Goal: Use online tool/utility: Utilize a website feature to perform a specific function

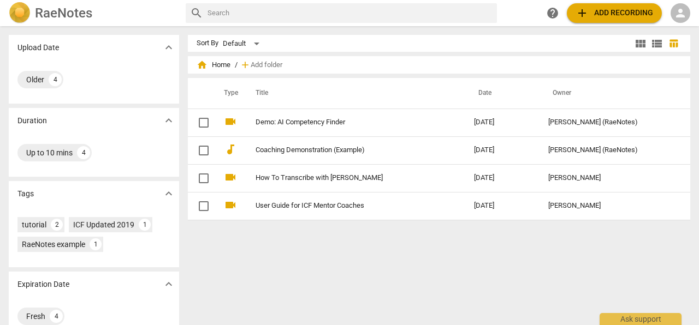
click at [680, 12] on span "person" at bounding box center [680, 13] width 13 height 13
click at [671, 28] on li "Login" at bounding box center [670, 26] width 39 height 26
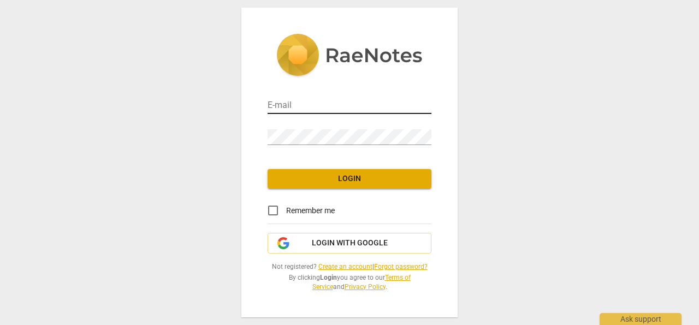
click at [290, 109] on input "email" at bounding box center [349, 106] width 164 height 16
type input "[EMAIL_ADDRESS][DOMAIN_NAME]"
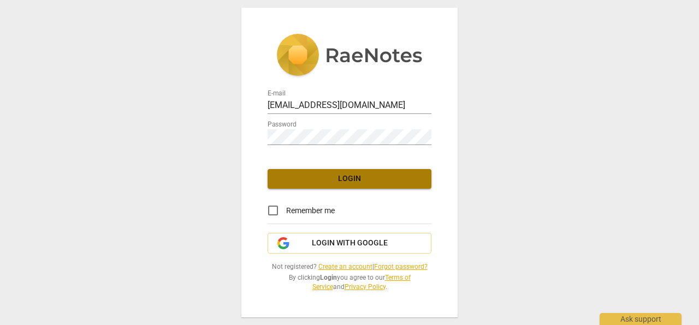
click at [291, 187] on button "Login" at bounding box center [349, 179] width 164 height 20
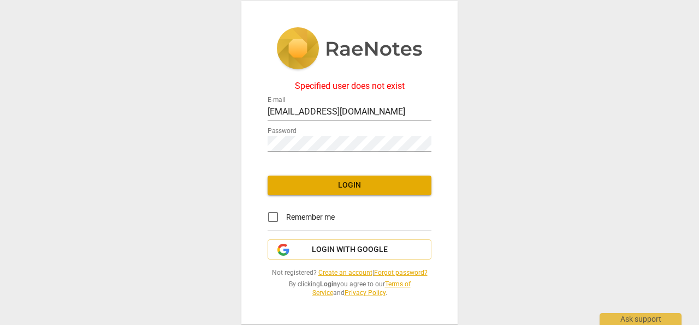
click at [340, 272] on link "Create an account" at bounding box center [345, 273] width 54 height 8
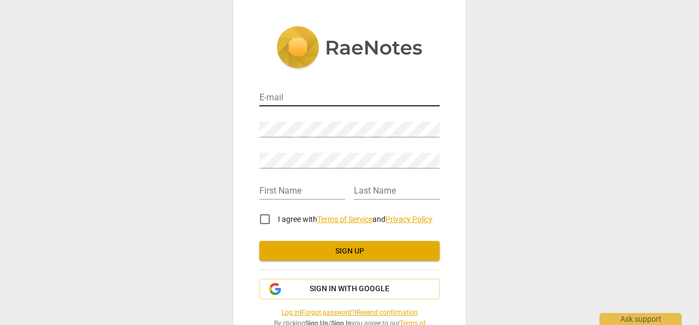
click at [280, 99] on input "email" at bounding box center [349, 99] width 180 height 16
type input "[EMAIL_ADDRESS][DOMAIN_NAME]"
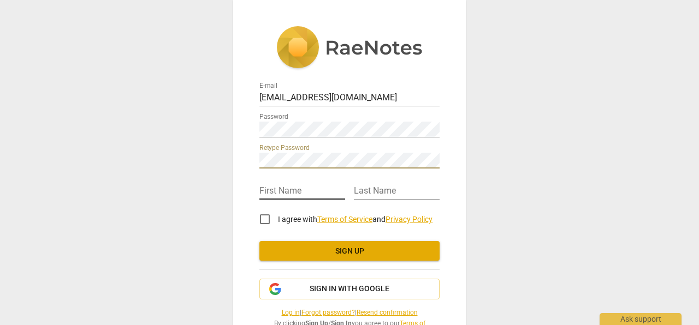
click at [284, 194] on input "text" at bounding box center [302, 192] width 86 height 16
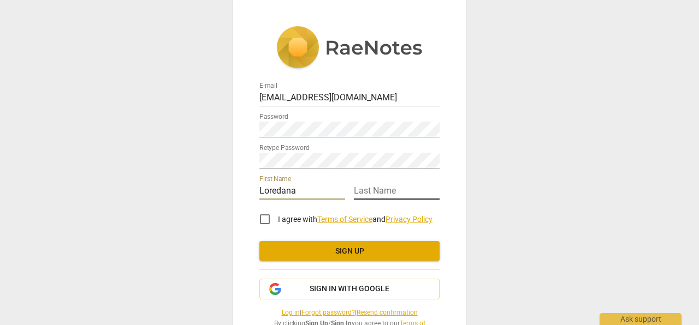
type input "Loredana"
click at [372, 187] on input "text" at bounding box center [397, 192] width 86 height 16
type input "Ene"
click at [263, 219] on input "I agree with Terms of Service and Privacy Policy" at bounding box center [265, 219] width 26 height 26
checkbox input "true"
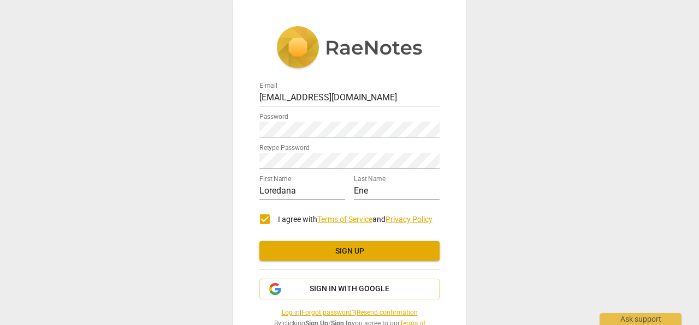
click at [324, 246] on button "Sign up" at bounding box center [349, 251] width 180 height 20
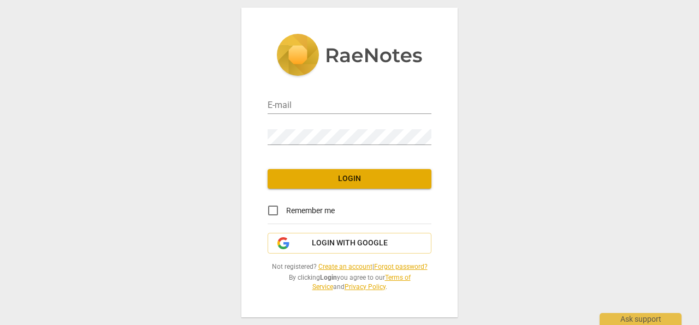
click at [337, 116] on div "E-mail" at bounding box center [349, 100] width 164 height 31
click at [327, 109] on input "email" at bounding box center [349, 106] width 164 height 16
type input "[EMAIL_ADDRESS][DOMAIN_NAME]"
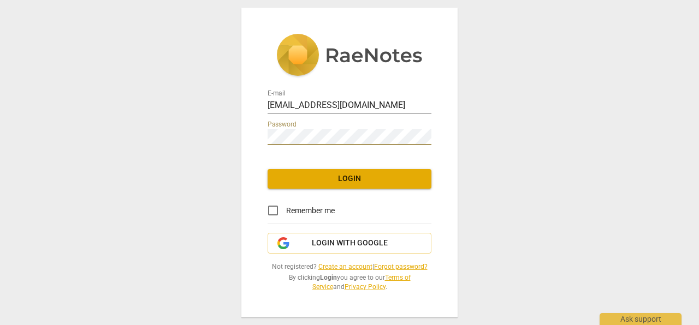
click at [338, 174] on span "Login" at bounding box center [349, 179] width 146 height 11
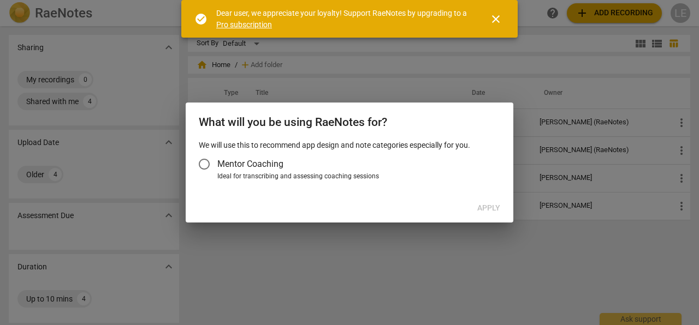
click at [204, 163] on input "Mentor Coaching" at bounding box center [204, 164] width 26 height 26
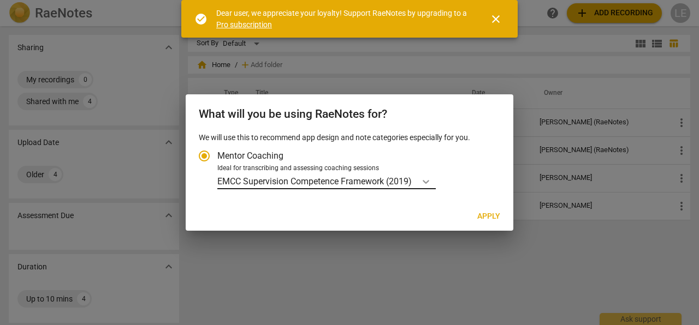
click at [431, 182] on icon "Account type" at bounding box center [425, 181] width 11 height 11
click at [0, 0] on input "Ideal for transcribing and assessing coaching sessions EMCC Supervision Compete…" at bounding box center [0, 0] width 0 height 0
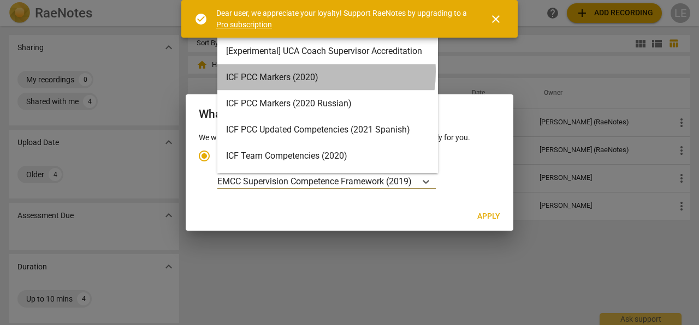
click at [302, 72] on div "ICF PCC Markers (2020)" at bounding box center [327, 77] width 220 height 26
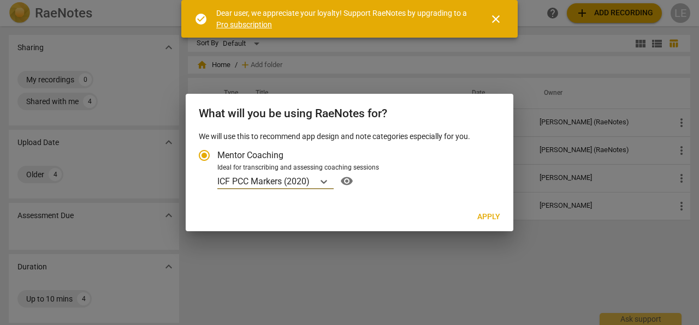
click at [496, 217] on span "Apply" at bounding box center [488, 217] width 23 height 11
radio input "false"
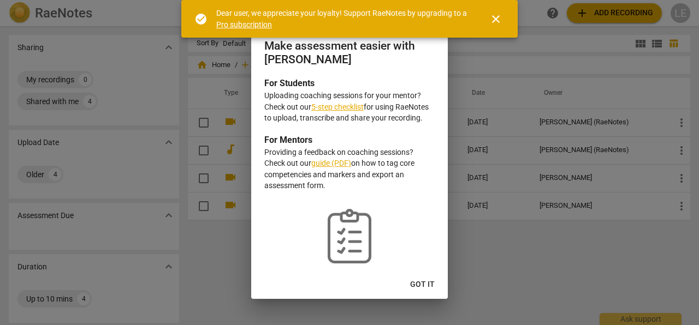
click at [496, 17] on span "close" at bounding box center [495, 19] width 13 height 13
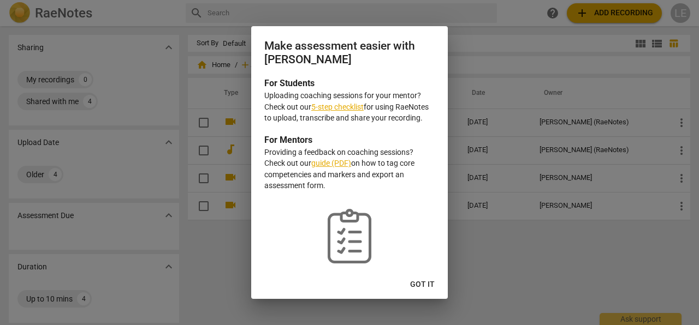
click at [429, 282] on span "Got it" at bounding box center [422, 284] width 25 height 11
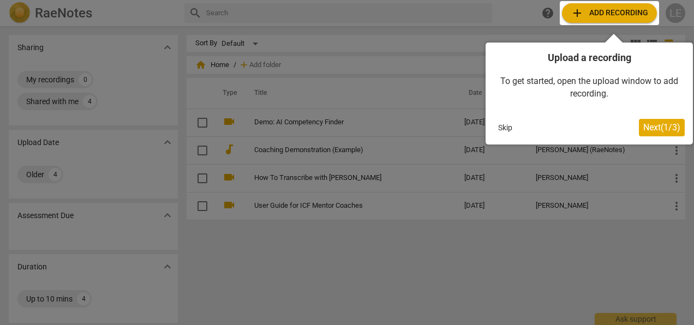
click at [603, 13] on div at bounding box center [609, 13] width 99 height 24
click at [656, 126] on span "Next ( 1 / 3 )" at bounding box center [661, 127] width 37 height 10
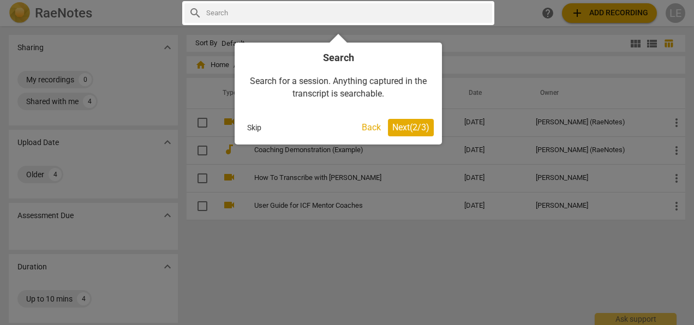
click at [256, 132] on button "Skip" at bounding box center [254, 128] width 23 height 16
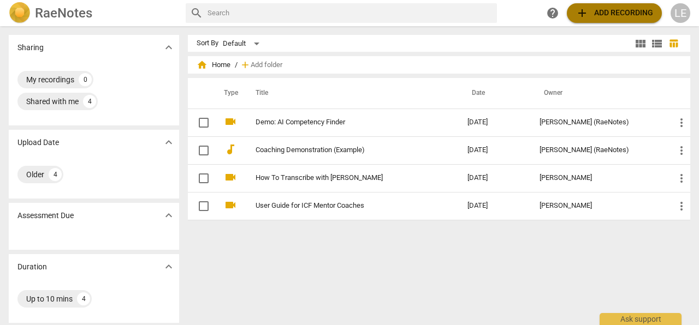
click at [607, 14] on span "add Add recording" at bounding box center [614, 13] width 78 height 13
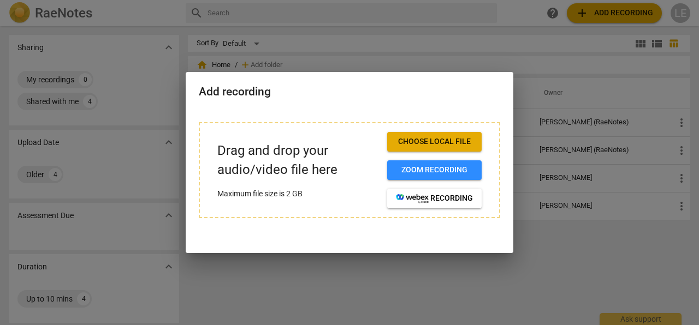
click at [449, 141] on span "Choose local file" at bounding box center [434, 141] width 77 height 11
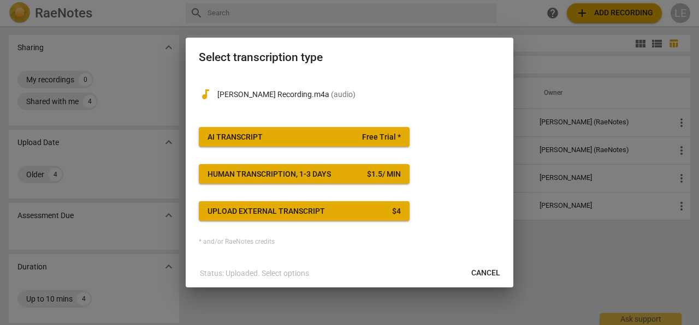
click at [331, 130] on button "AI Transcript Free Trial *" at bounding box center [304, 137] width 211 height 20
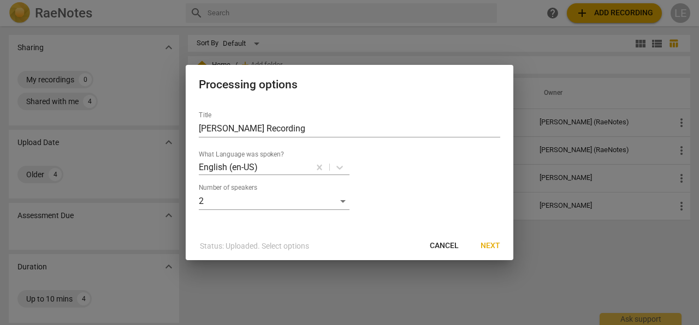
click at [496, 247] on span "Next" at bounding box center [490, 246] width 20 height 11
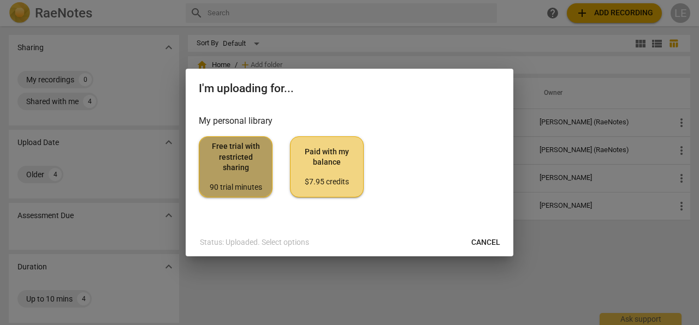
click at [222, 163] on span "Free trial with restricted sharing 90 trial minutes" at bounding box center [235, 166] width 55 height 51
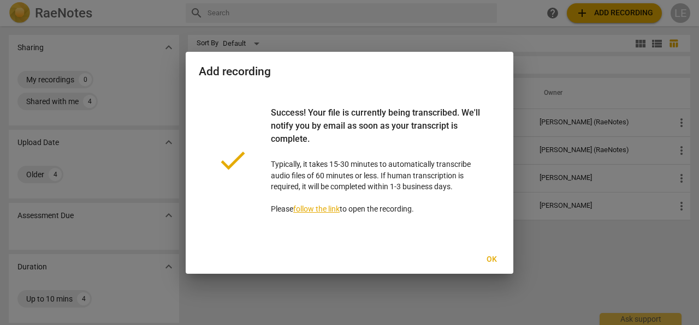
click at [493, 261] on span "Ok" at bounding box center [490, 259] width 17 height 11
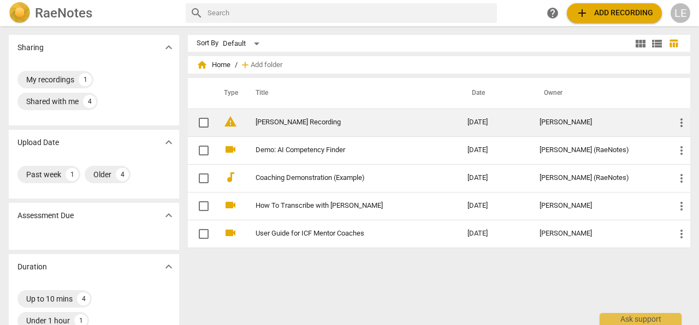
click at [321, 123] on link "[PERSON_NAME] Recording" at bounding box center [341, 122] width 172 height 8
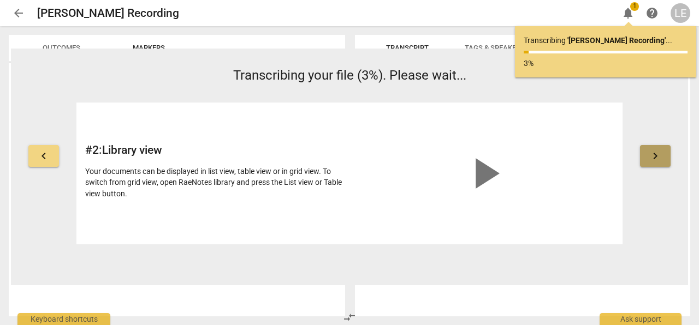
click at [658, 158] on span "keyboard_arrow_right" at bounding box center [654, 156] width 13 height 13
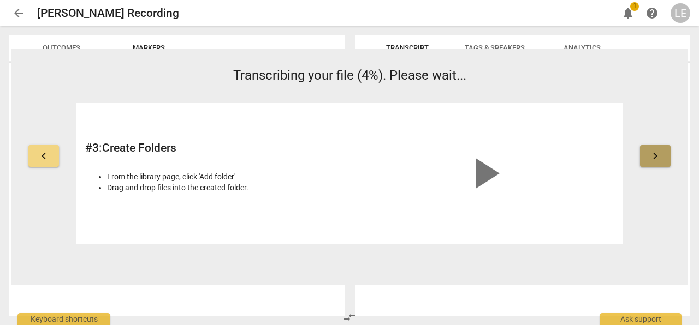
click at [658, 158] on span "keyboard_arrow_right" at bounding box center [654, 156] width 13 height 13
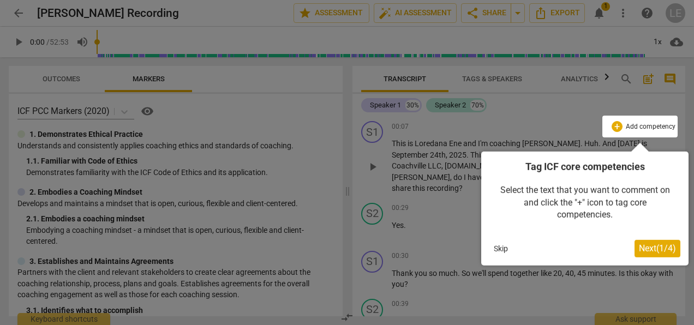
click at [654, 248] on span "Next ( 1 / 4 )" at bounding box center [657, 248] width 37 height 10
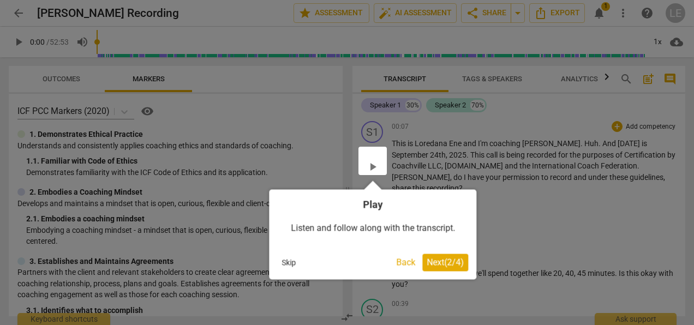
click at [445, 263] on span "Next ( 2 / 4 )" at bounding box center [445, 262] width 37 height 10
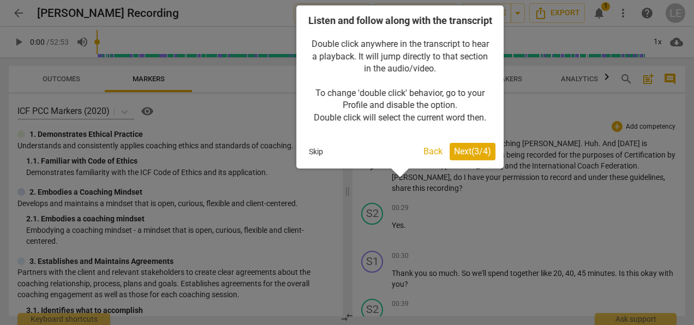
click at [466, 157] on span "Next ( 3 / 4 )" at bounding box center [472, 151] width 37 height 10
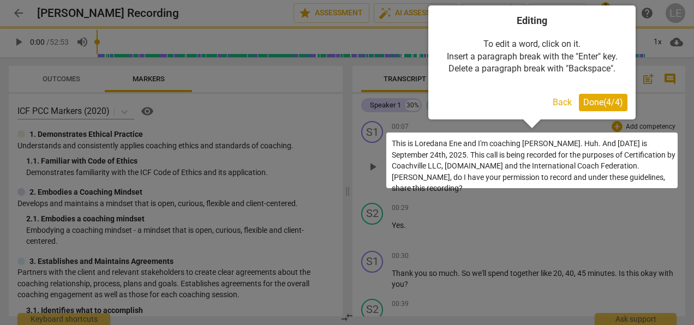
click at [606, 106] on span "Done ( 4 / 4 )" at bounding box center [603, 102] width 40 height 10
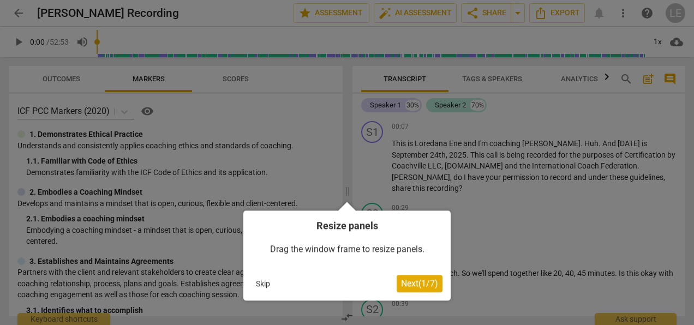
click at [422, 282] on span "Next ( 1 / 7 )" at bounding box center [419, 283] width 37 height 10
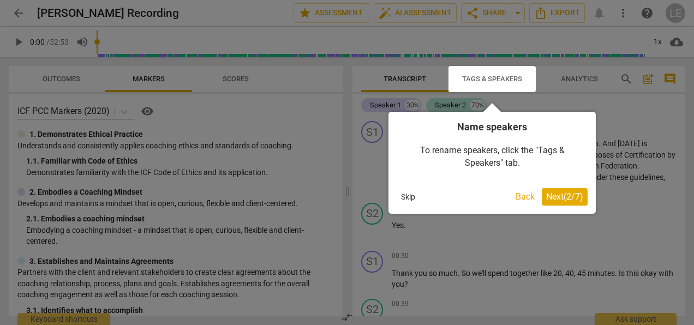
click at [478, 71] on div at bounding box center [492, 79] width 87 height 26
click at [548, 191] on button "Next ( 2 / 7 )" at bounding box center [565, 196] width 46 height 17
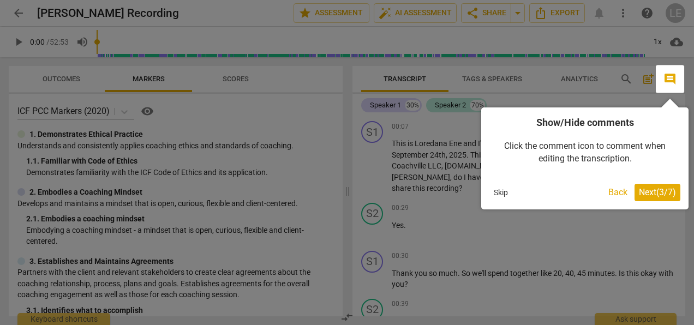
click at [643, 197] on span "Next ( 3 / 7 )" at bounding box center [657, 192] width 37 height 10
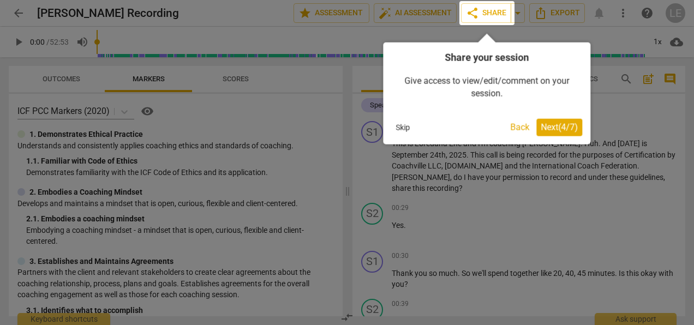
click at [546, 131] on span "Next ( 4 / 7 )" at bounding box center [559, 127] width 37 height 10
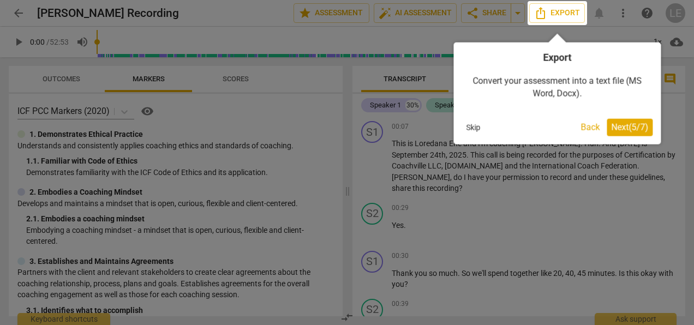
click at [619, 126] on span "Next ( 5 / 7 )" at bounding box center [629, 127] width 37 height 10
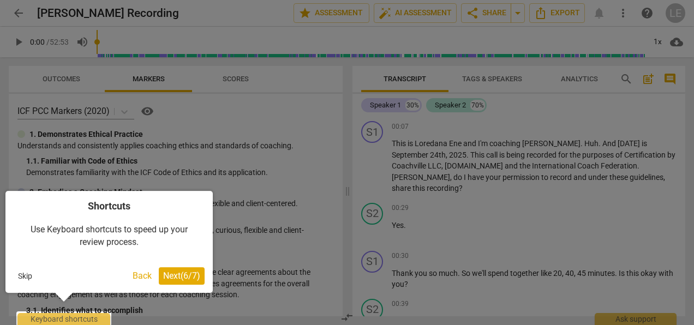
click at [29, 273] on button "Skip" at bounding box center [25, 276] width 23 height 16
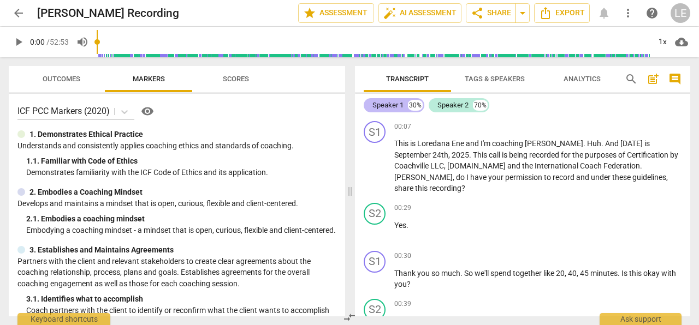
click at [397, 105] on div "Speaker 1" at bounding box center [387, 105] width 31 height 11
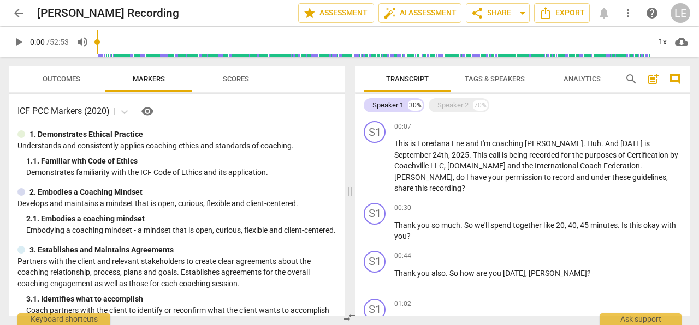
click at [499, 82] on span "Tags & Speakers" at bounding box center [494, 79] width 60 height 8
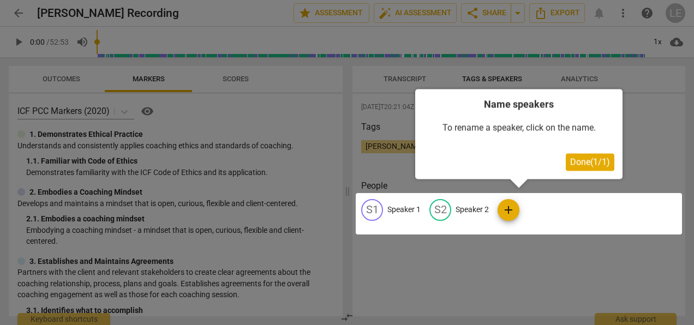
click at [583, 164] on span "Done ( 1 / 1 )" at bounding box center [590, 162] width 40 height 10
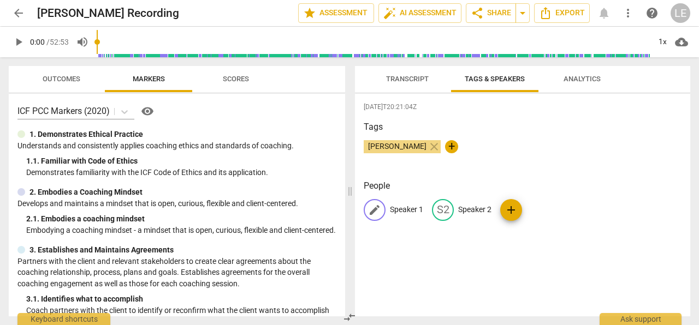
click at [408, 210] on p "Speaker 1" at bounding box center [406, 209] width 33 height 11
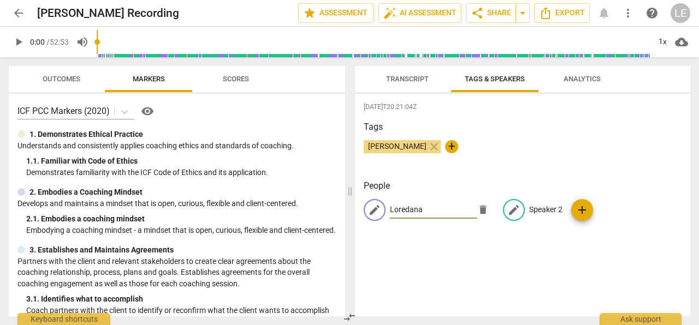
type input "Loredana"
click at [558, 208] on p "Speaker 2" at bounding box center [545, 209] width 33 height 11
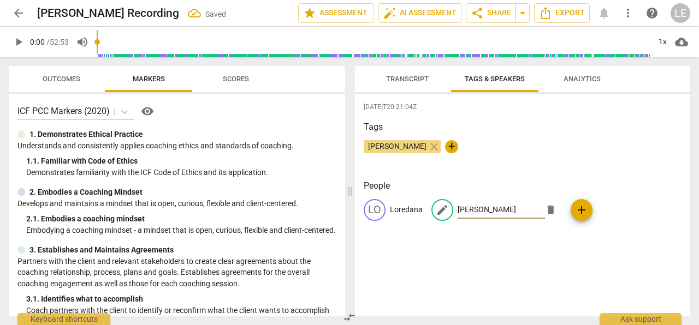
type input "[PERSON_NAME]"
click at [406, 82] on span "Transcript" at bounding box center [407, 79] width 43 height 8
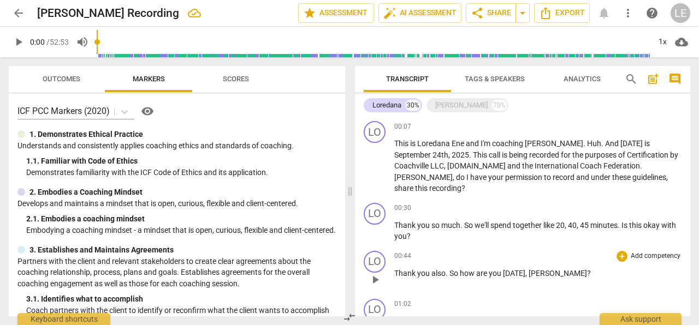
click at [569, 276] on div "00:44 + Add competency keyboard_arrow_right Thank you also . So how are you [DA…" at bounding box center [537, 270] width 287 height 39
click at [384, 102] on div "Loredana" at bounding box center [386, 105] width 29 height 11
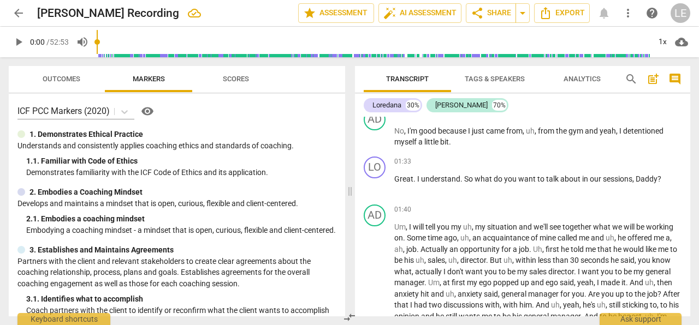
scroll to position [472, 0]
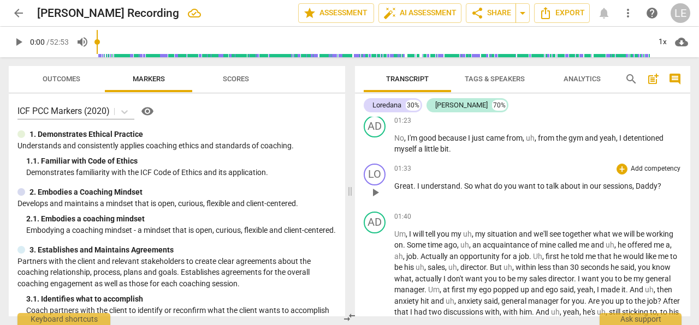
click at [652, 182] on span "Daddy" at bounding box center [646, 186] width 22 height 9
click at [532, 229] on p "Um , I will tell you my uh , my situation and we'll see together what we will b…" at bounding box center [537, 285] width 287 height 112
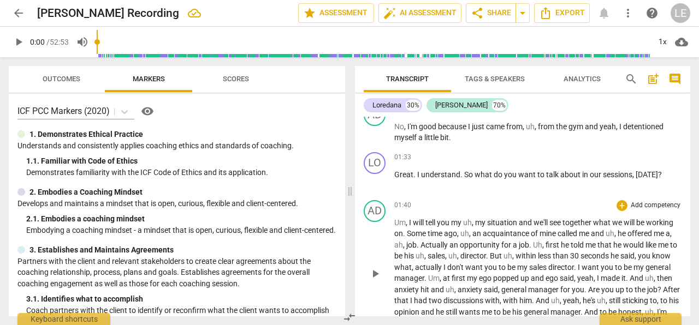
scroll to position [621, 0]
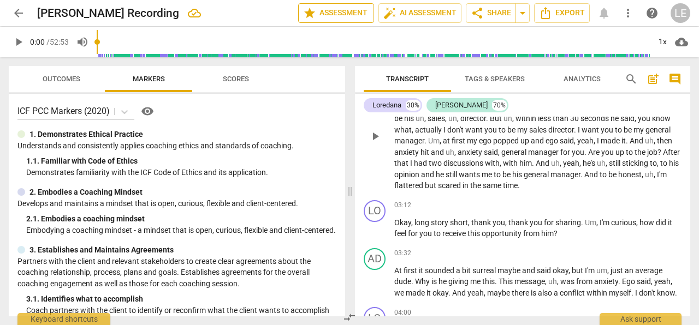
click at [353, 13] on span "star Assessment" at bounding box center [336, 13] width 66 height 13
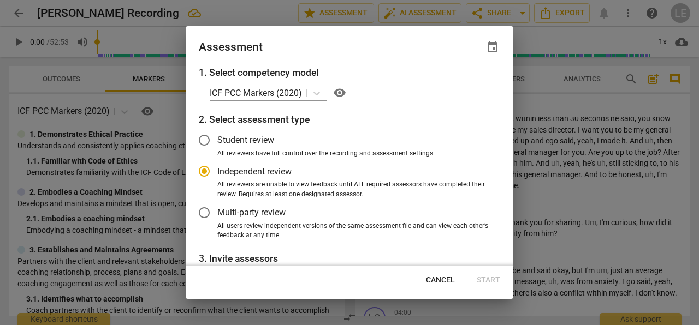
click at [443, 281] on span "Cancel" at bounding box center [440, 280] width 29 height 11
radio input "false"
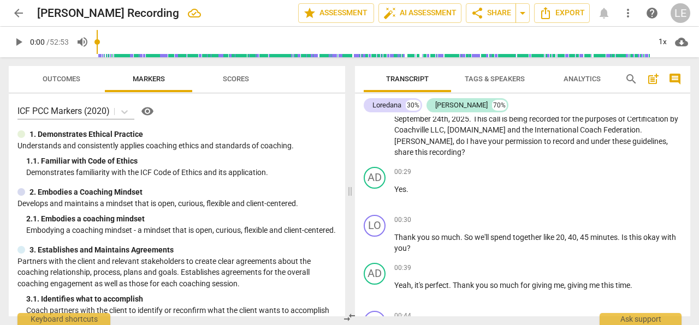
scroll to position [0, 0]
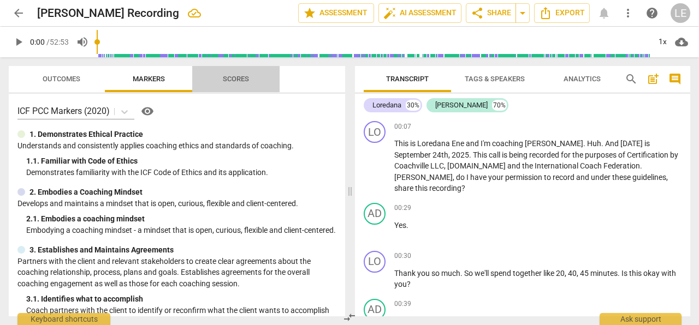
click at [242, 78] on span "Scores" at bounding box center [236, 79] width 26 height 8
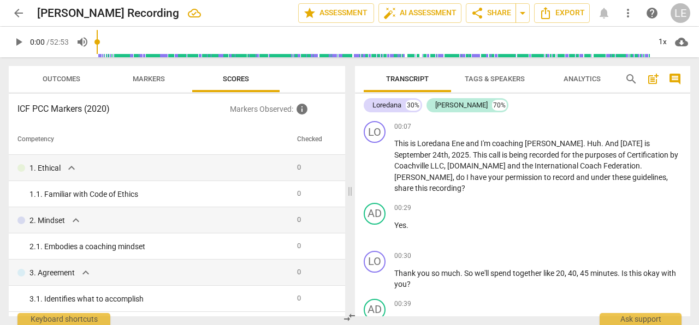
click at [311, 141] on th "Checked" at bounding box center [313, 139] width 41 height 31
click at [69, 170] on span "expand_more" at bounding box center [71, 168] width 13 height 13
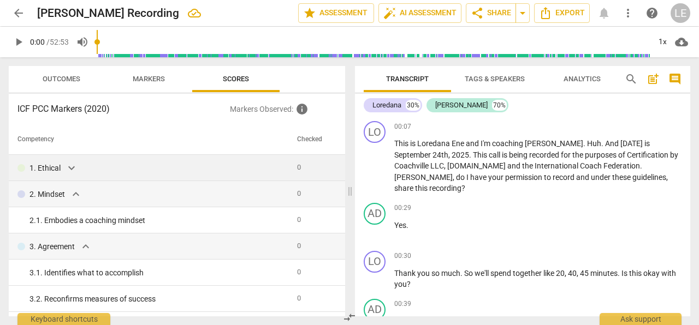
click at [69, 170] on span "expand_more" at bounding box center [71, 168] width 13 height 13
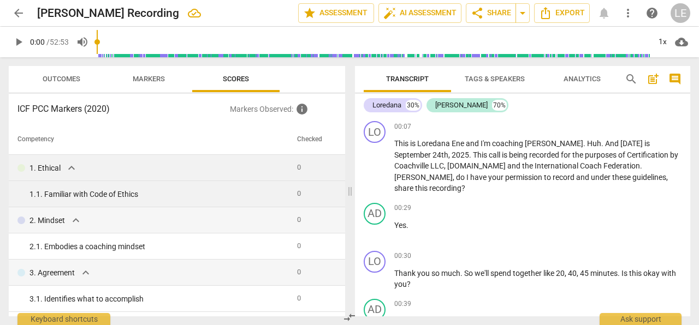
click at [47, 195] on div "1. 1. Familiar with Code of Ethics" at bounding box center [158, 194] width 259 height 11
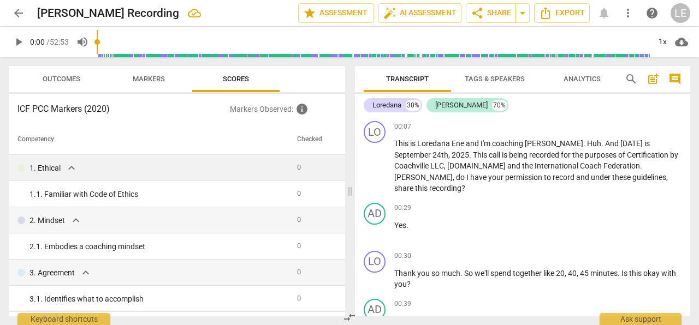
click at [141, 81] on span "Markers" at bounding box center [149, 79] width 32 height 8
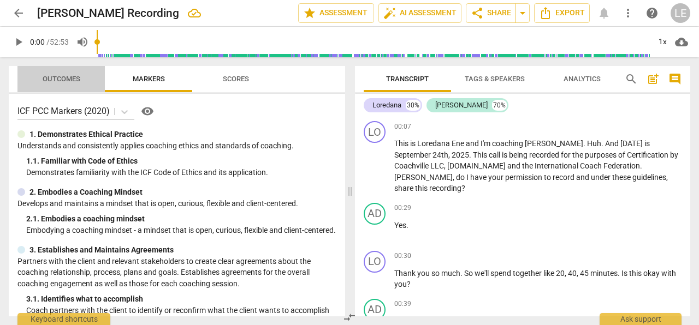
click at [58, 78] on span "Outcomes" at bounding box center [62, 79] width 38 height 8
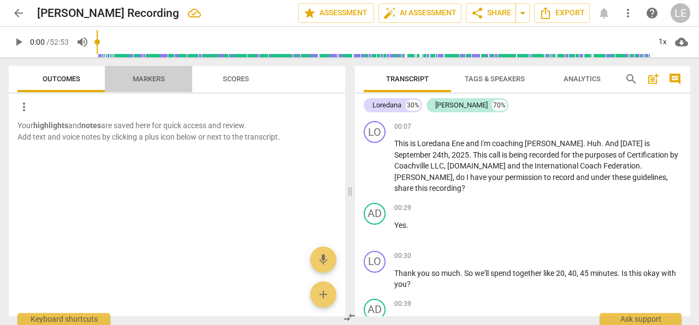
click at [151, 73] on span "Markers" at bounding box center [149, 79] width 58 height 15
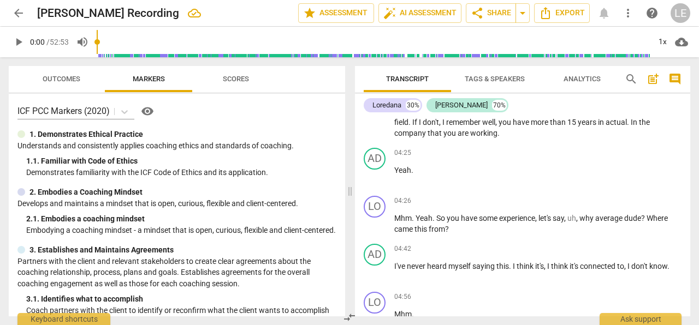
scroll to position [911, 0]
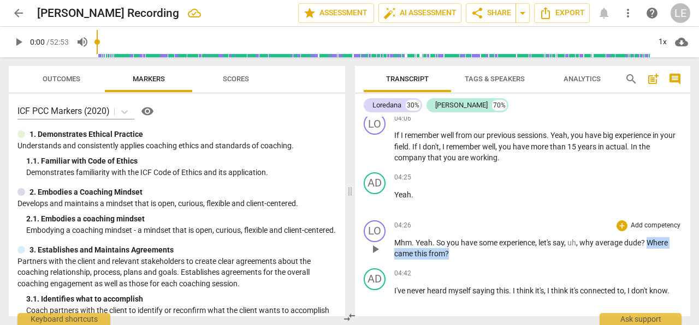
drag, startPoint x: 649, startPoint y: 242, endPoint x: 653, endPoint y: 251, distance: 9.3
click at [653, 251] on p "Mhm . Yeah . So you have some experience , let's say , uh , why average dude ? …" at bounding box center [537, 248] width 287 height 22
copy p "Where came this from ?"
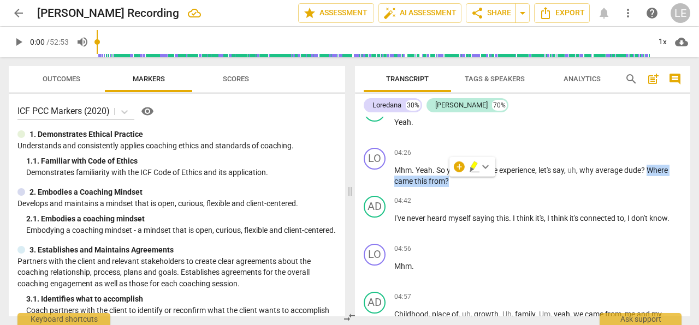
scroll to position [972, 0]
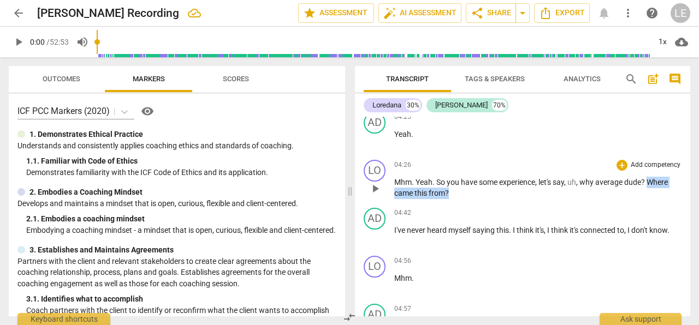
click at [451, 195] on p "Mhm . Yeah . So you have some experience , let's say , uh , why average dude ? …" at bounding box center [537, 188] width 287 height 22
drag, startPoint x: 451, startPoint y: 195, endPoint x: 560, endPoint y: 171, distance: 111.8
click at [560, 171] on div "04:26 + Add competency keyboard_arrow_right Mhm . Yeah . So you have some exper…" at bounding box center [537, 179] width 287 height 39
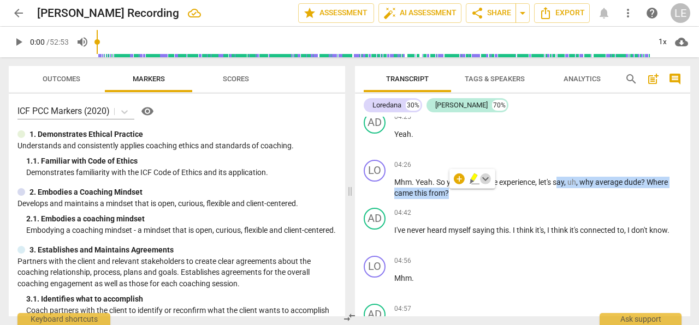
click at [487, 180] on span "keyboard_arrow_down" at bounding box center [485, 178] width 13 height 13
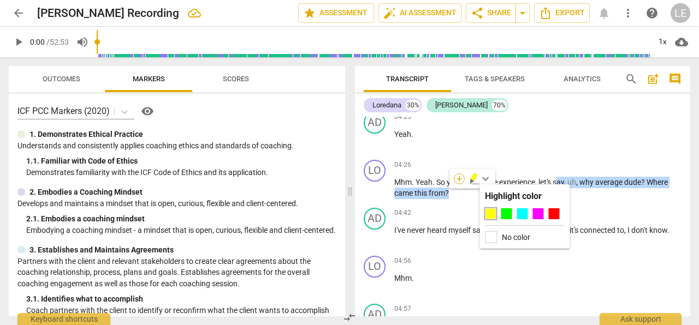
click at [460, 179] on div "+" at bounding box center [459, 179] width 11 height 11
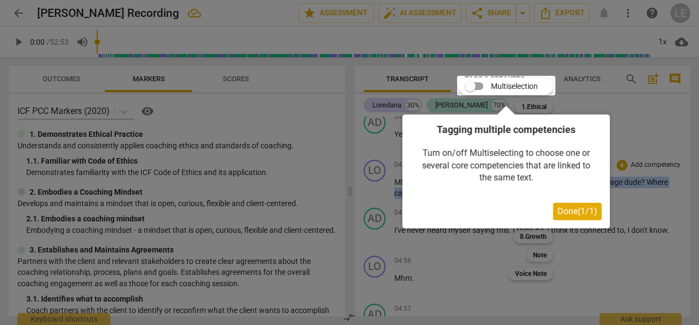
click at [575, 213] on span "Done ( 1 / 1 )" at bounding box center [577, 211] width 40 height 10
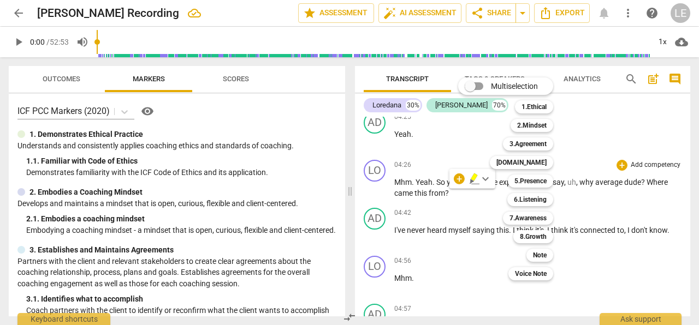
click at [612, 211] on div at bounding box center [349, 162] width 699 height 325
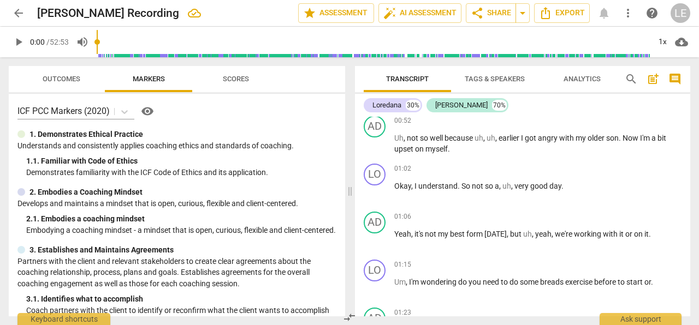
scroll to position [0, 0]
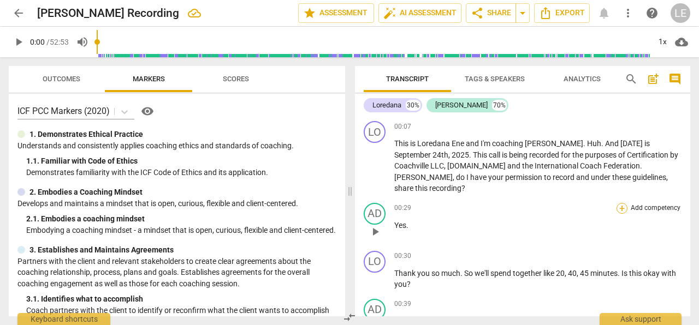
click at [618, 203] on div "+" at bounding box center [621, 208] width 11 height 11
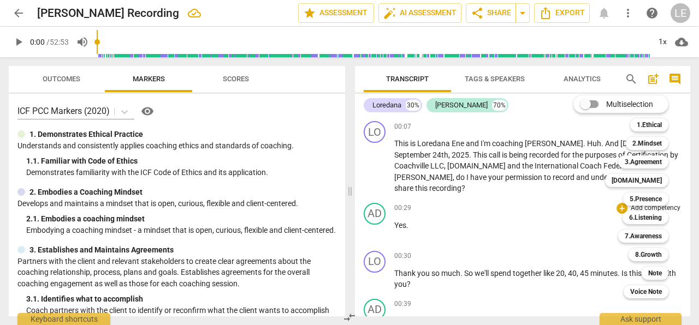
click at [579, 204] on div "Multiselection m 1.Ethical 1 2.Mindset 2 3.Agreement 3 [DOMAIN_NAME] 4 5.Presen…" at bounding box center [629, 197] width 120 height 208
click at [541, 107] on div at bounding box center [349, 162] width 699 height 325
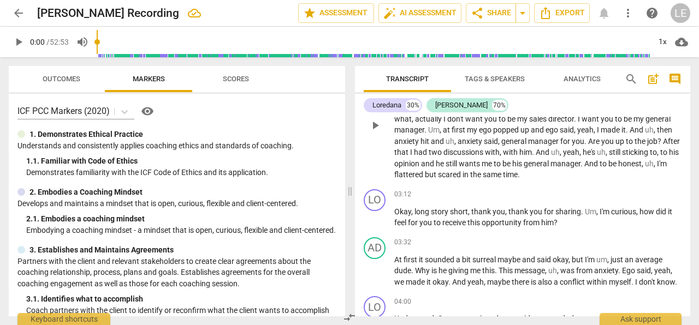
scroll to position [643, 0]
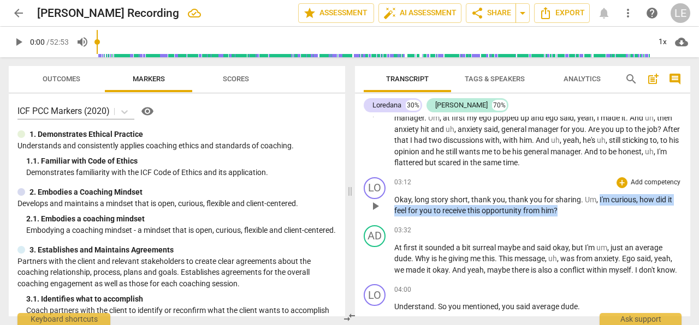
drag, startPoint x: 598, startPoint y: 187, endPoint x: 607, endPoint y: 199, distance: 15.9
click at [607, 199] on p "Okay , long story short , thank you , thank you for sharing . Um , I'm curious …" at bounding box center [537, 205] width 287 height 22
click at [618, 177] on div "+" at bounding box center [621, 182] width 11 height 11
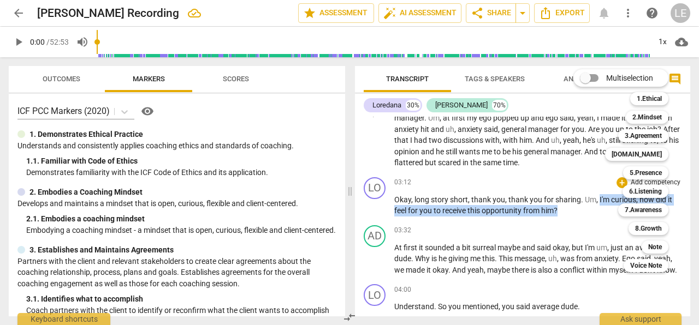
drag, startPoint x: 585, startPoint y: 79, endPoint x: 602, endPoint y: 78, distance: 17.5
click at [602, 78] on span at bounding box center [589, 78] width 34 height 26
click at [598, 78] on input "Multiselection" at bounding box center [585, 78] width 26 height 26
checkbox input "true"
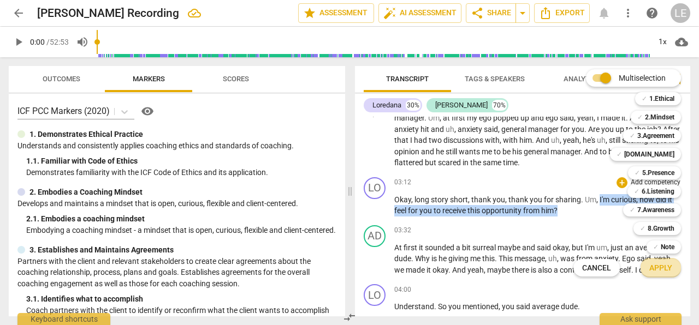
click at [661, 273] on span "Apply" at bounding box center [660, 268] width 23 height 11
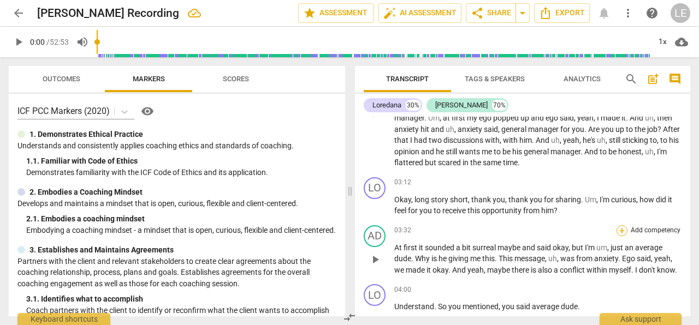
click at [618, 225] on div "+" at bounding box center [621, 230] width 11 height 11
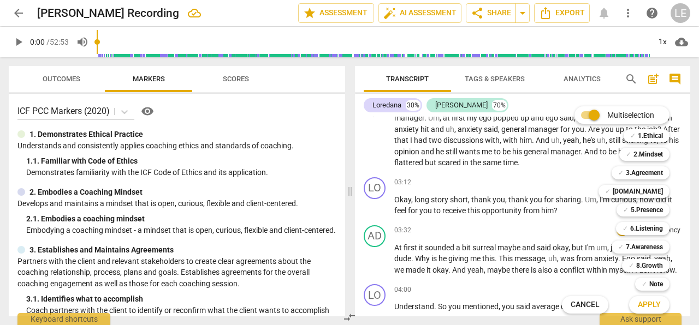
click at [591, 303] on span "Cancel" at bounding box center [584, 305] width 29 height 11
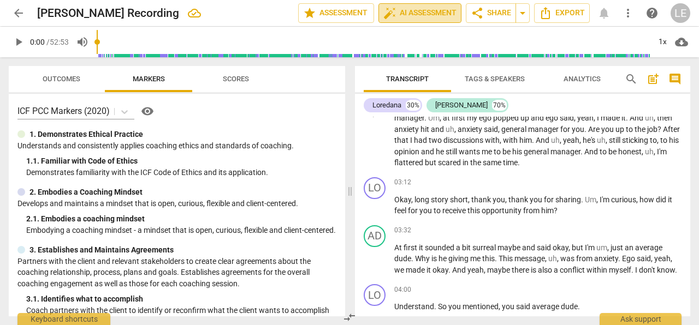
click at [413, 12] on span "auto_fix_high AI Assessment" at bounding box center [419, 13] width 73 height 13
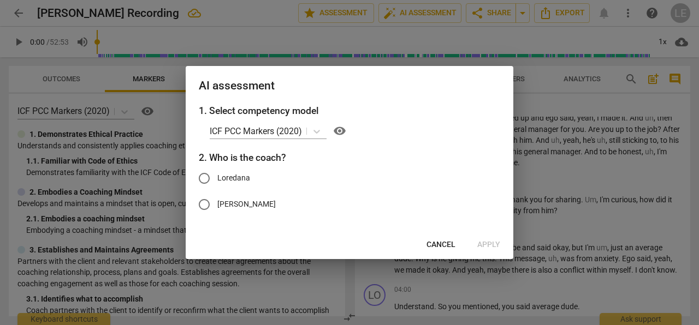
click at [229, 181] on span "Loredana" at bounding box center [233, 177] width 33 height 11
click at [217, 181] on input "Loredana" at bounding box center [204, 178] width 26 height 26
radio input "true"
click at [486, 245] on span "Apply" at bounding box center [488, 245] width 23 height 11
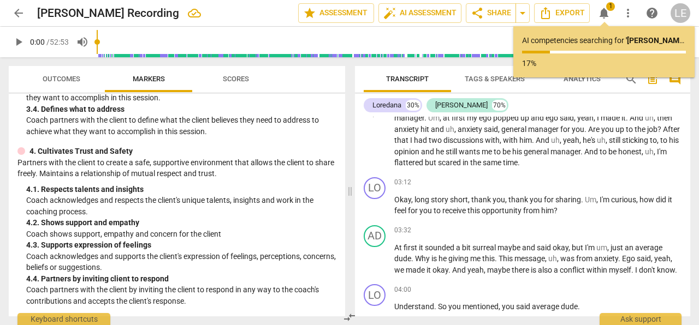
scroll to position [294, 0]
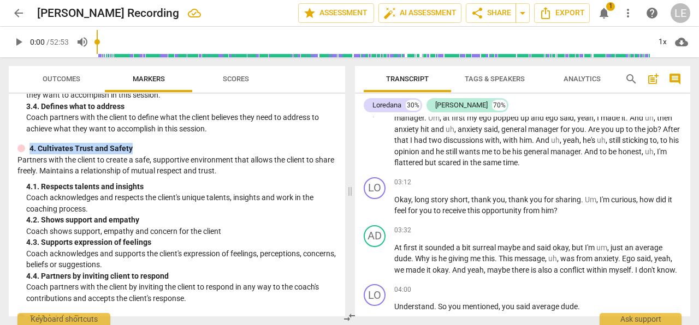
drag, startPoint x: 340, startPoint y: 147, endPoint x: 346, endPoint y: 159, distance: 12.9
click at [345, 159] on div "ICF PCC Markers (2020) visibility 1. Demonstrates Ethical Practice Understands …" at bounding box center [177, 205] width 336 height 223
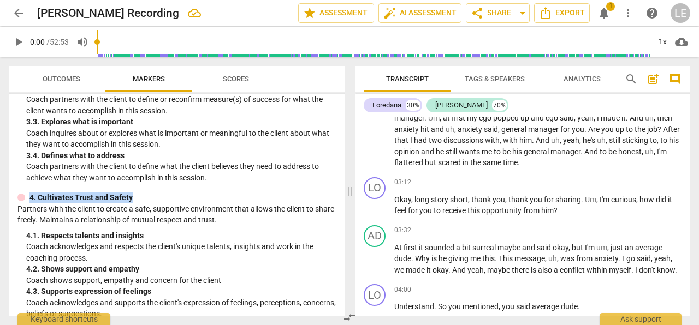
scroll to position [0, 0]
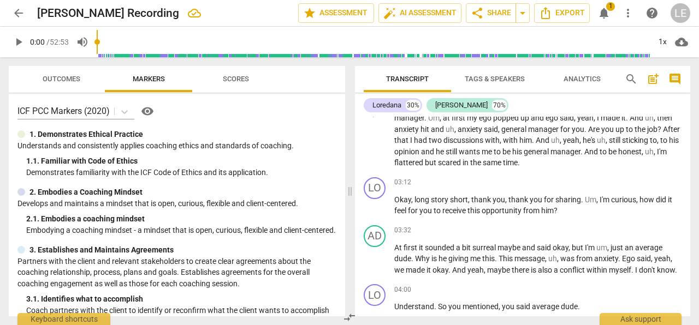
click at [312, 105] on div "ICF PCC Markers (2020) visibility" at bounding box center [176, 111] width 319 height 17
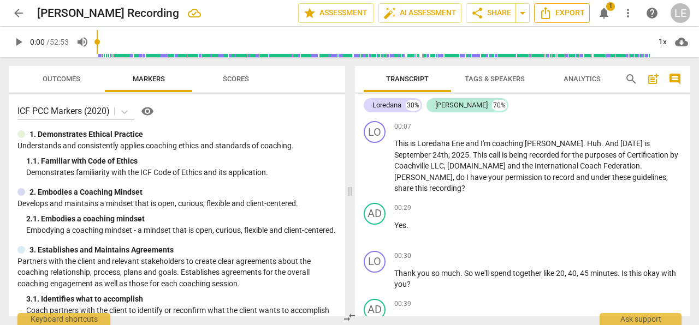
click at [571, 16] on span "Export" at bounding box center [562, 13] width 46 height 13
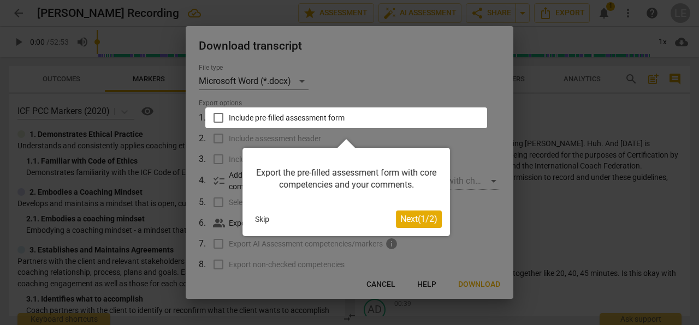
click at [412, 217] on span "Next ( 1 / 2 )" at bounding box center [418, 219] width 37 height 10
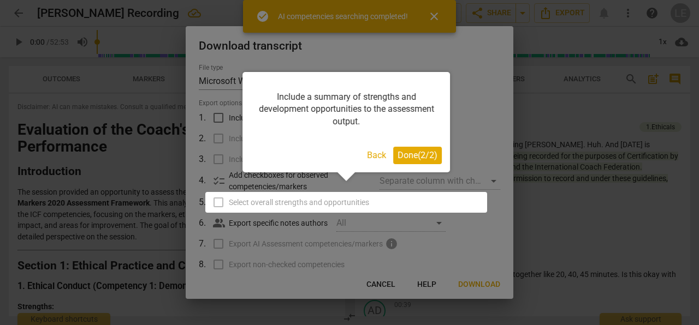
click at [410, 154] on span "Done ( 2 / 2 )" at bounding box center [417, 155] width 40 height 10
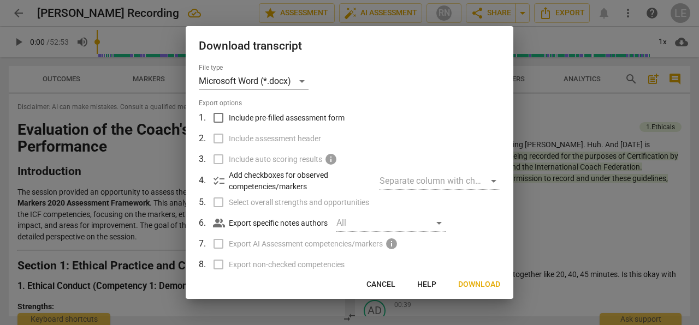
click at [479, 284] on span "Download" at bounding box center [479, 284] width 42 height 11
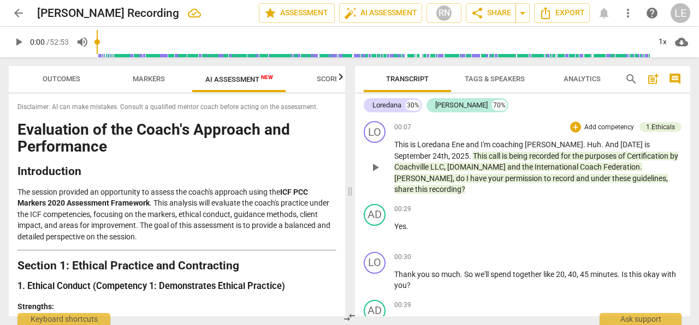
click at [682, 184] on div "LO play_arrow pause 00:07 + Add competency 1.Ethicals keyboard_arrow_right This…" at bounding box center [522, 158] width 335 height 83
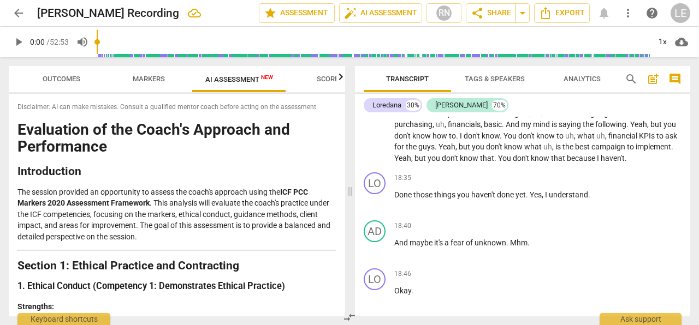
scroll to position [3521, 0]
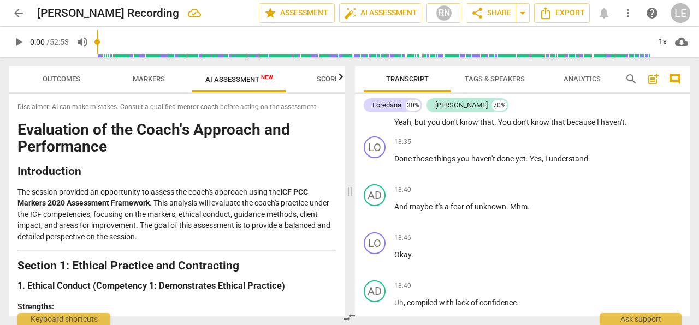
click at [263, 85] on span "AI Assessment New" at bounding box center [239, 79] width 94 height 16
click at [329, 134] on h1 "Evaluation of the Coach's Approach and Performance" at bounding box center [176, 139] width 319 height 34
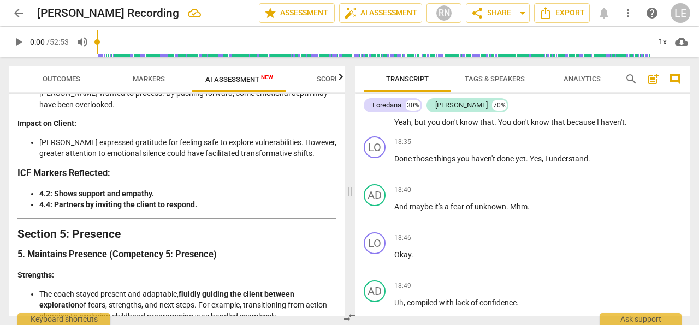
scroll to position [1351, 0]
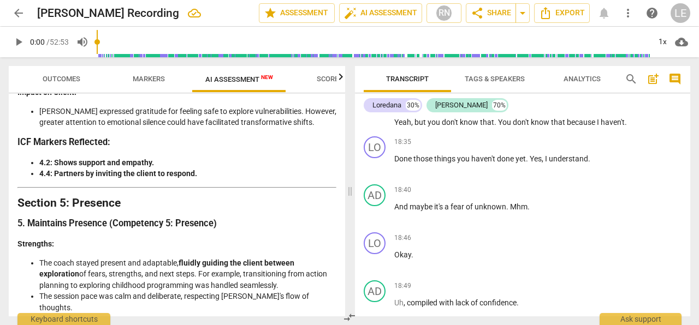
drag, startPoint x: 286, startPoint y: 246, endPoint x: 196, endPoint y: 246, distance: 89.5
click at [196, 258] on li "The coach stayed present and adaptable, fluidly guiding the client between expl…" at bounding box center [187, 275] width 297 height 34
copy li "was handled seamlessly."
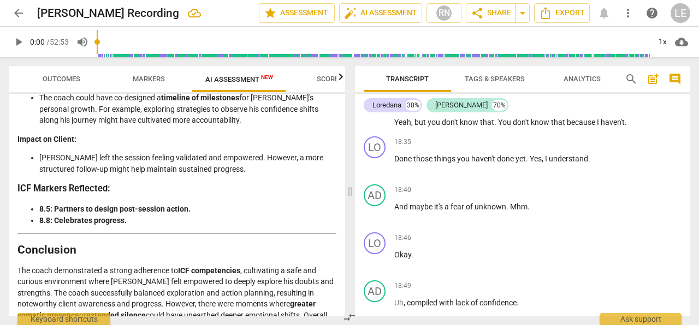
scroll to position [2516, 0]
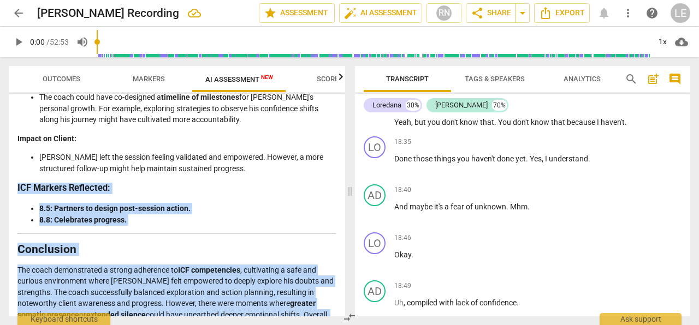
drag, startPoint x: 183, startPoint y: 302, endPoint x: 7, endPoint y: 126, distance: 249.7
click at [9, 126] on div "Disclaimer: AI can make mistakes. Consult a qualified mentor coach before actin…" at bounding box center [177, 205] width 336 height 223
click at [143, 311] on strong "extended silence" at bounding box center [115, 315] width 59 height 9
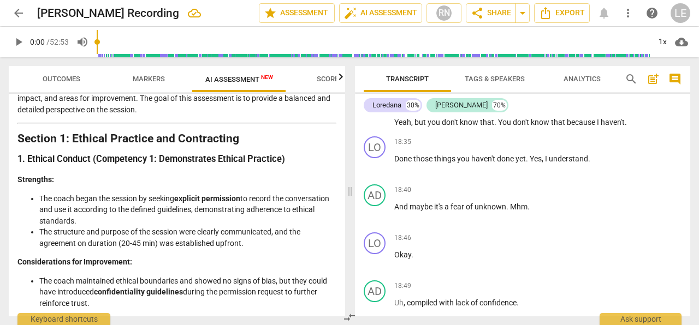
scroll to position [0, 0]
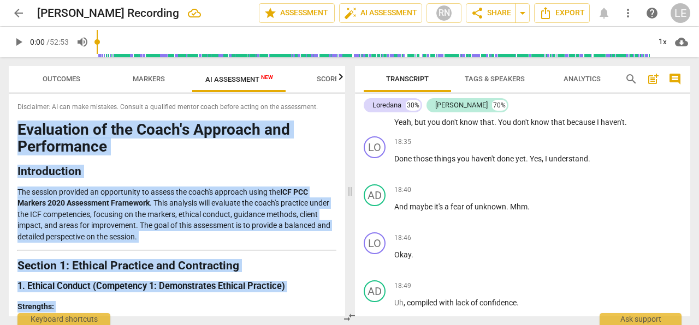
drag, startPoint x: 182, startPoint y: 302, endPoint x: 13, endPoint y: 128, distance: 242.4
click at [13, 128] on div "Disclaimer: AI can make mistakes. Consult a qualified mentor coach before actin…" at bounding box center [177, 205] width 336 height 223
copy div "Evaluation of the Coach's Approach and Performance Introduction The session pro…"
click at [229, 217] on p "The session provided an opportunity to assess the coach's approach using the IC…" at bounding box center [176, 215] width 319 height 56
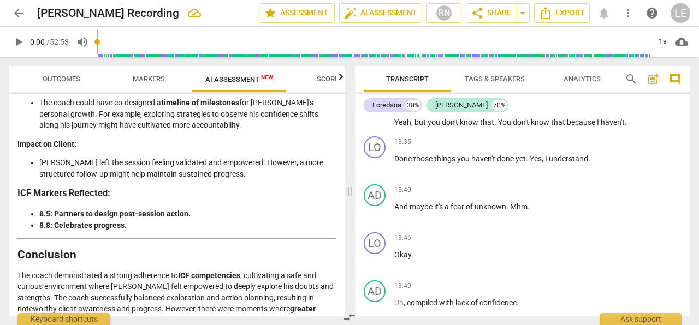
scroll to position [2516, 0]
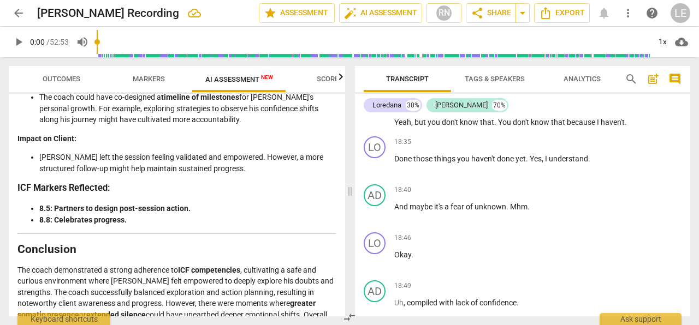
click at [323, 80] on span "Scores" at bounding box center [330, 79] width 26 height 8
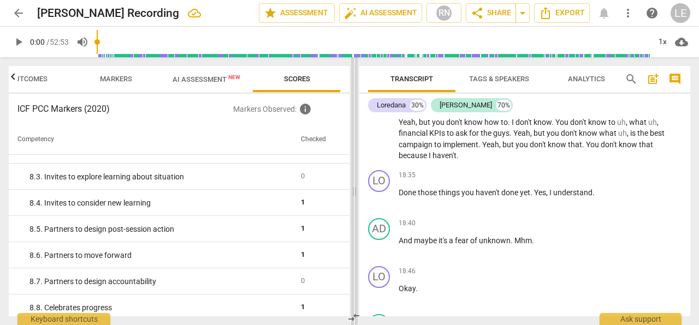
scroll to position [0, 32]
drag, startPoint x: 348, startPoint y: 289, endPoint x: 352, endPoint y: 306, distance: 17.5
click at [352, 306] on span at bounding box center [354, 191] width 7 height 268
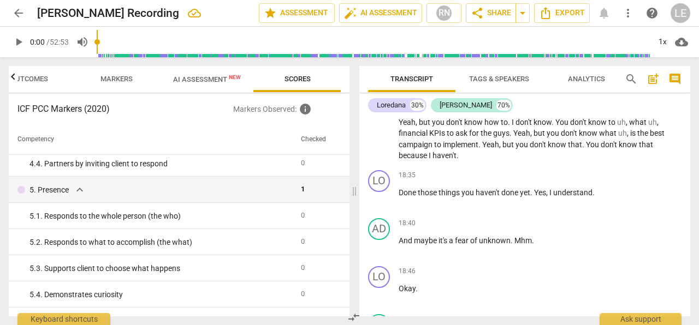
scroll to position [0, 0]
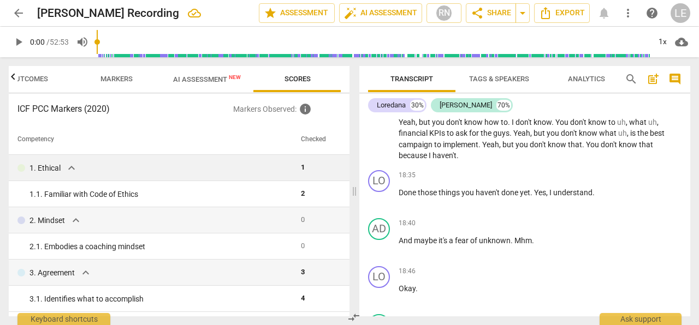
click at [72, 172] on span "expand_more" at bounding box center [71, 168] width 13 height 13
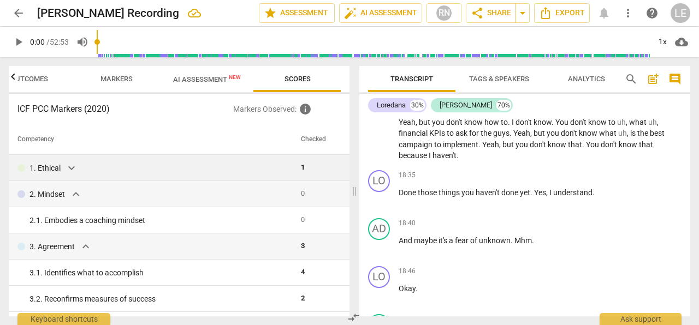
click at [72, 172] on span "expand_more" at bounding box center [71, 168] width 13 height 13
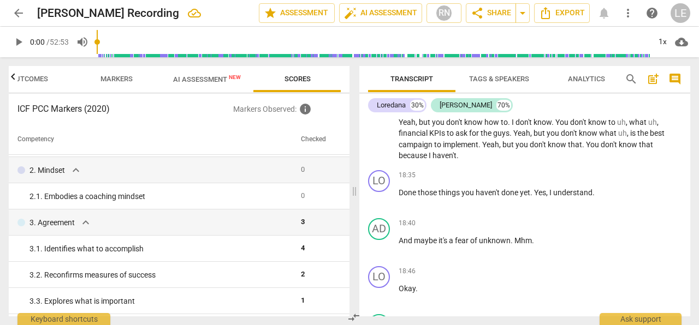
scroll to position [52, 0]
click at [36, 81] on span "Outcomes" at bounding box center [29, 79] width 38 height 8
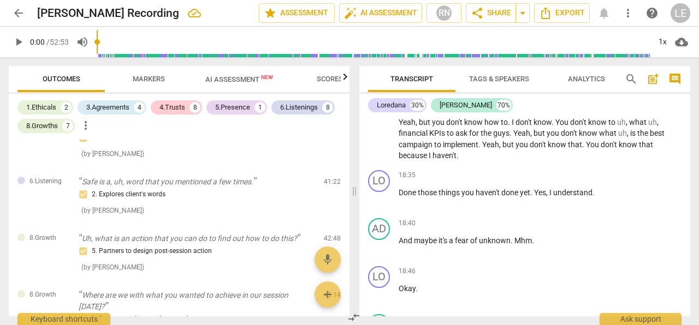
scroll to position [1301, 0]
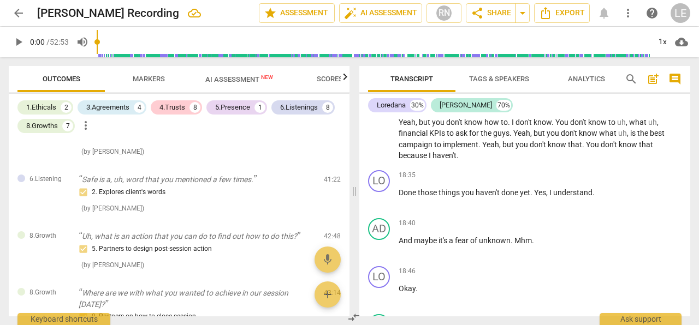
click at [350, 264] on div "Outcomes Markers AI Assessment New Scores 1.Ethicals 2 3.Agreements 4 4.Trusts …" at bounding box center [177, 191] width 354 height 268
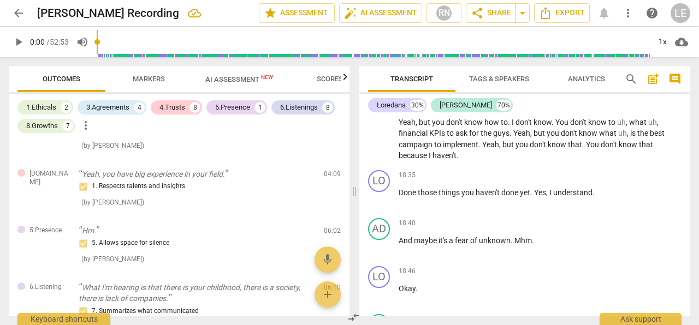
scroll to position [0, 0]
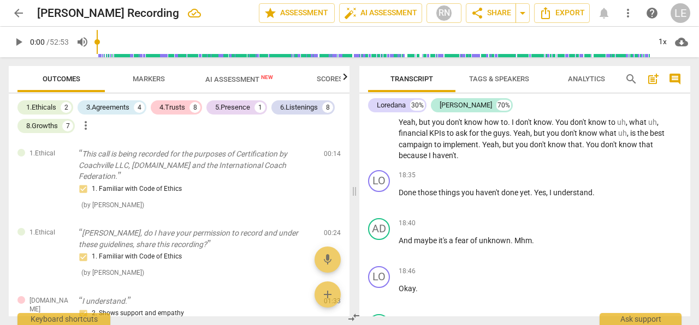
click at [330, 78] on span "Scores" at bounding box center [330, 79] width 26 height 8
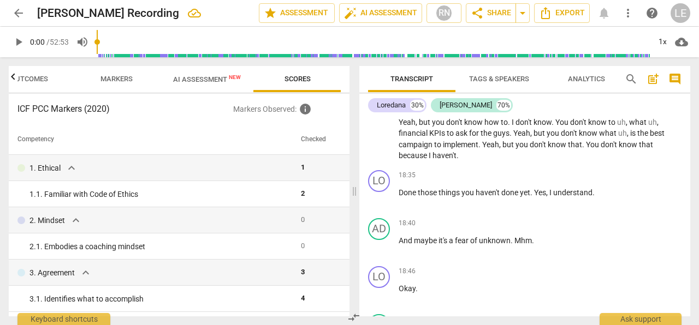
click at [31, 78] on span "Outcomes" at bounding box center [29, 79] width 38 height 8
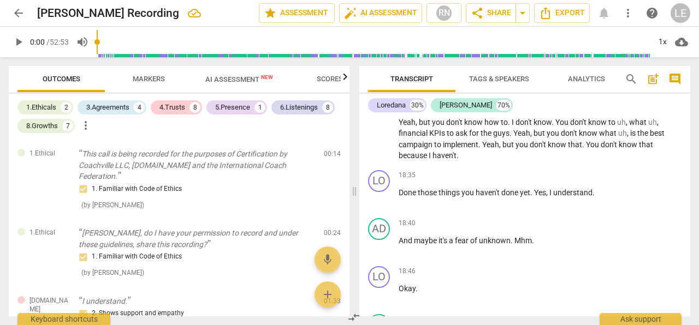
click at [329, 74] on span "Scores" at bounding box center [329, 79] width 52 height 15
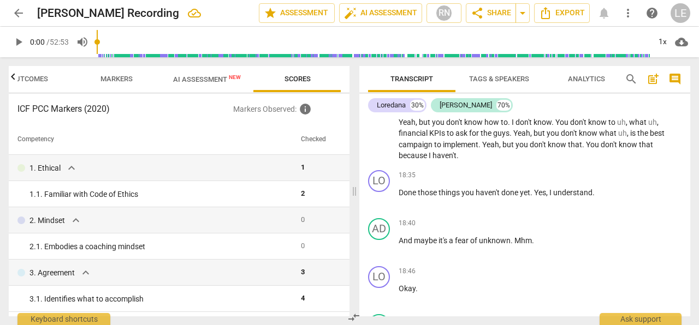
click at [32, 75] on span "Outcomes" at bounding box center [29, 79] width 38 height 8
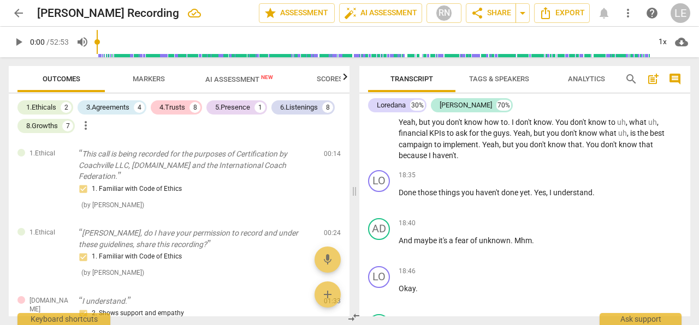
click at [217, 73] on span "AI Assessment New" at bounding box center [239, 79] width 94 height 16
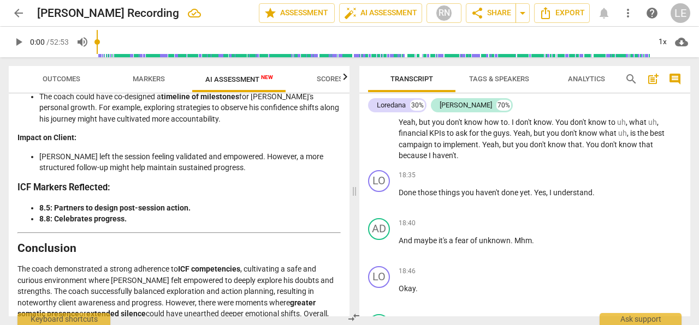
scroll to position [2493, 0]
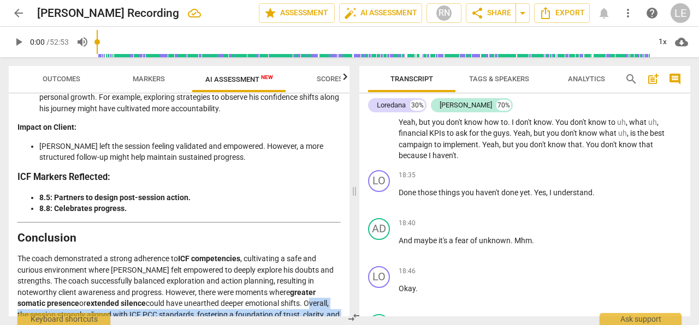
drag, startPoint x: 278, startPoint y: 259, endPoint x: 297, endPoint y: 293, distance: 38.4
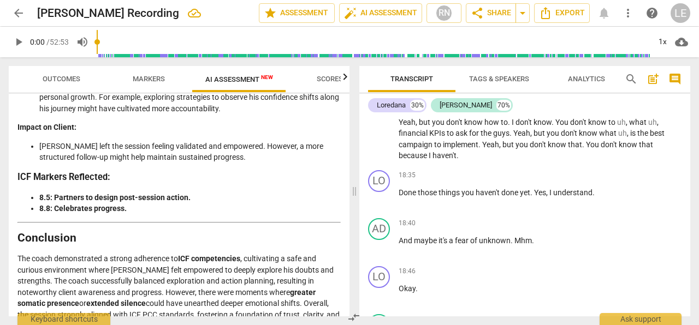
click at [284, 287] on p "The coach demonstrated a strong adherence to ICF competencies , cultivating a s…" at bounding box center [178, 292] width 323 height 79
drag, startPoint x: 279, startPoint y: 260, endPoint x: 291, endPoint y: 283, distance: 25.7
click at [291, 283] on p "The coach demonstrated a strong adherence to ICF competencies , cultivating a s…" at bounding box center [178, 292] width 323 height 79
copy p "Overall, the session strongly aligned with ICF PCC standards, fostering a found…"
click at [56, 83] on span "Outcomes" at bounding box center [62, 79] width 38 height 8
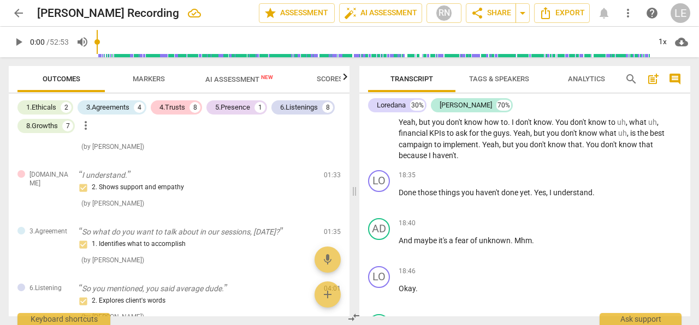
scroll to position [0, 0]
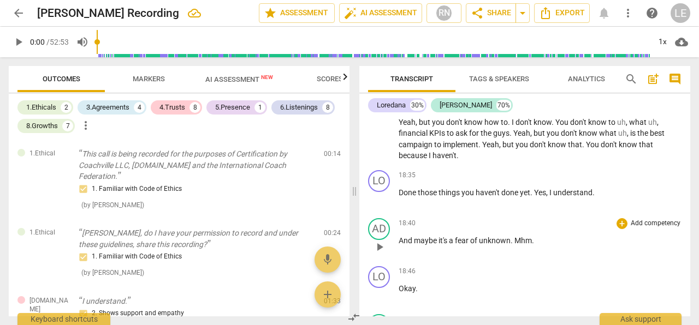
click at [491, 228] on div "18:40 + Add competency keyboard_arrow_right" at bounding box center [539, 223] width 283 height 11
drag, startPoint x: 349, startPoint y: 145, endPoint x: 358, endPoint y: 138, distance: 11.6
click at [354, 138] on div "Outcomes Markers AI Assessment New Scores 1.Ethicals 2 3.Agreements 4 4.Trusts …" at bounding box center [177, 191] width 354 height 268
click at [329, 126] on div "1.Ethicals 2 3.Agreements 4 4.Trusts 8 5.Presence 1 6.Listenings 8 8.Growths 7 …" at bounding box center [183, 116] width 332 height 37
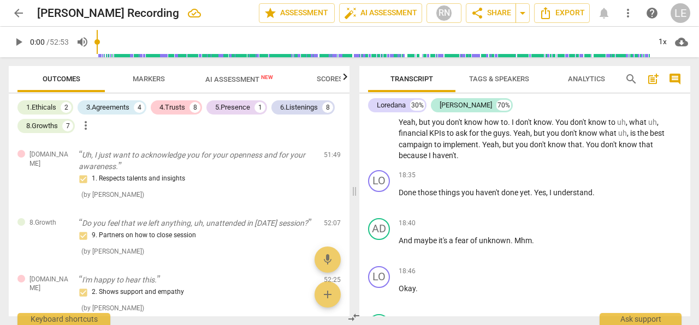
scroll to position [1782, 0]
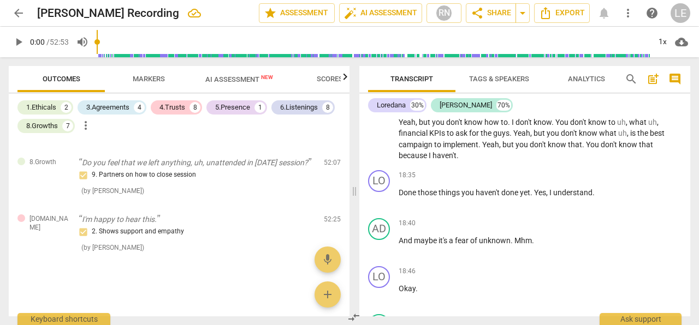
click at [320, 79] on span "Scores" at bounding box center [330, 79] width 26 height 8
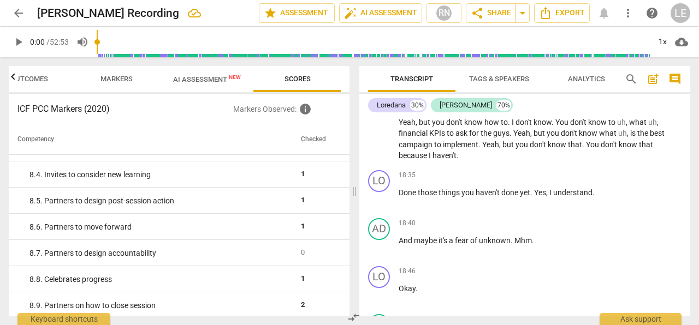
scroll to position [1070, 0]
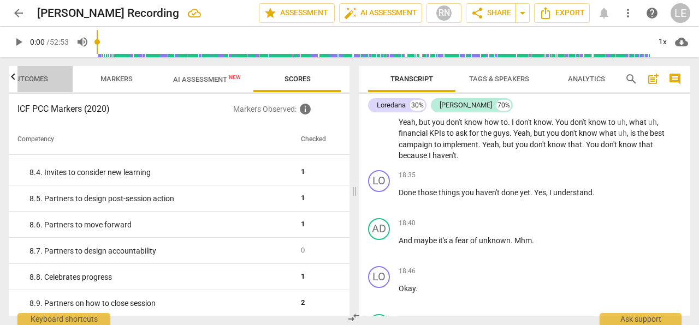
click at [32, 74] on span "Outcomes" at bounding box center [29, 79] width 64 height 15
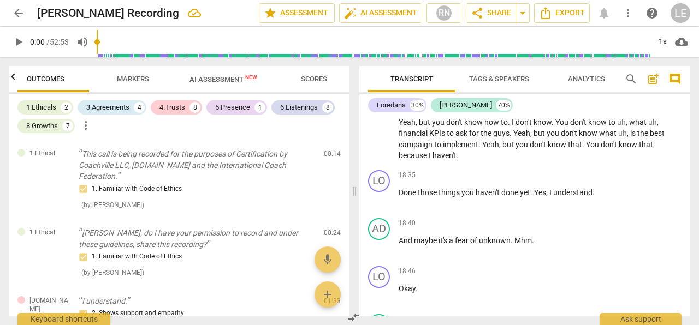
scroll to position [0, 0]
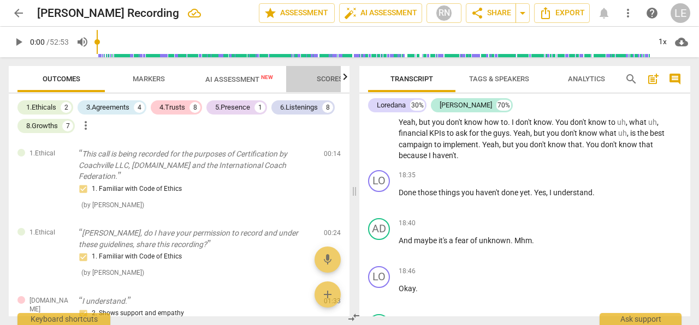
click at [337, 78] on span "Scores" at bounding box center [330, 79] width 26 height 8
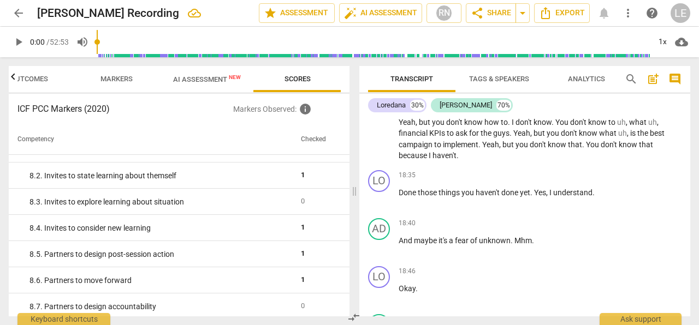
scroll to position [1070, 0]
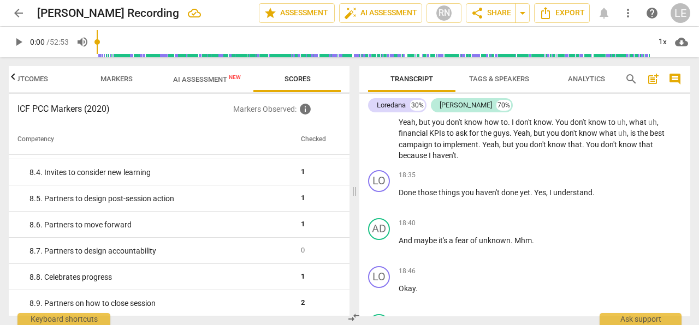
drag, startPoint x: 349, startPoint y: 297, endPoint x: 354, endPoint y: 308, distance: 11.3
click at [354, 308] on div "Outcomes Markers AI Assessment New Scores ICF PCC Markers (2020) Markers Observ…" at bounding box center [177, 191] width 354 height 268
click at [354, 306] on span at bounding box center [354, 191] width 7 height 268
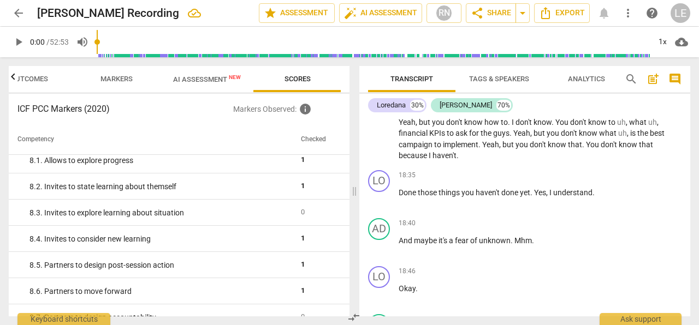
scroll to position [1004, 0]
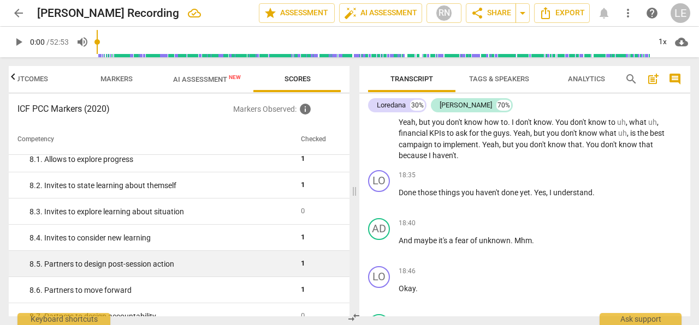
click at [301, 264] on td "1" at bounding box center [317, 264] width 42 height 26
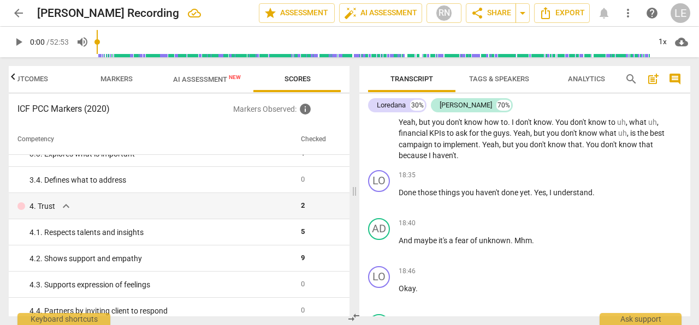
scroll to position [190, 0]
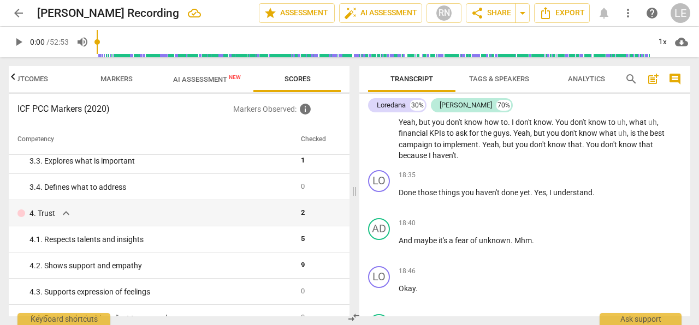
click at [28, 73] on span "Outcomes" at bounding box center [29, 79] width 64 height 15
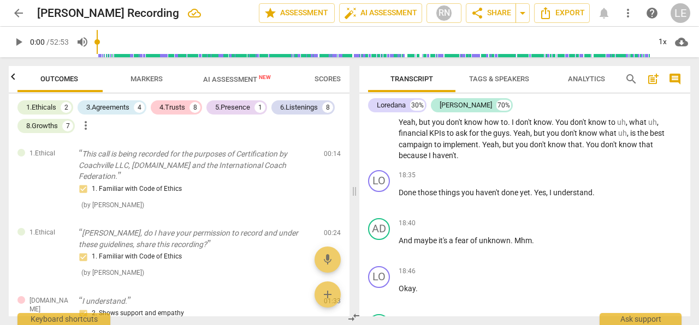
scroll to position [0, 0]
click at [349, 148] on div "Outcomes Markers AI Assessment New Scores 1.Ethicals 2 3.Agreements 4 4.Trusts …" at bounding box center [177, 191] width 354 height 268
click at [140, 78] on span "Markers" at bounding box center [149, 79] width 32 height 8
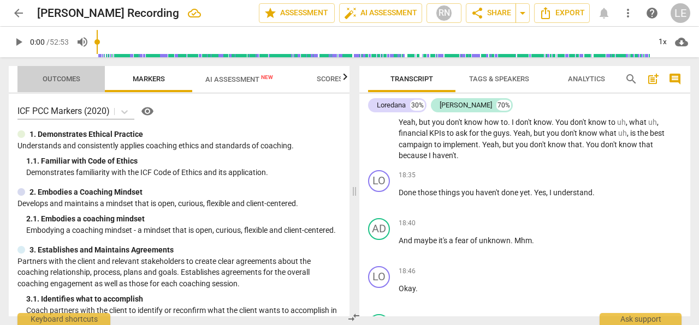
click at [52, 74] on span "Outcomes" at bounding box center [61, 79] width 64 height 15
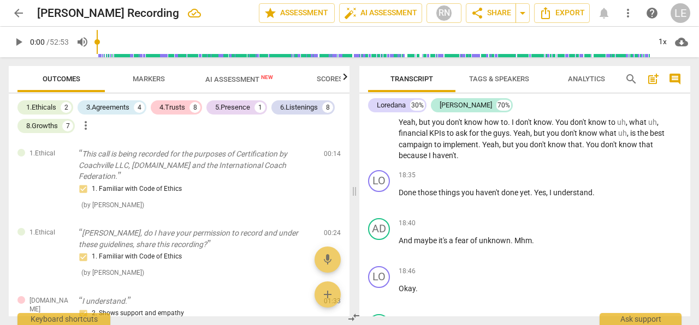
click at [157, 78] on span "Markers" at bounding box center [149, 79] width 32 height 8
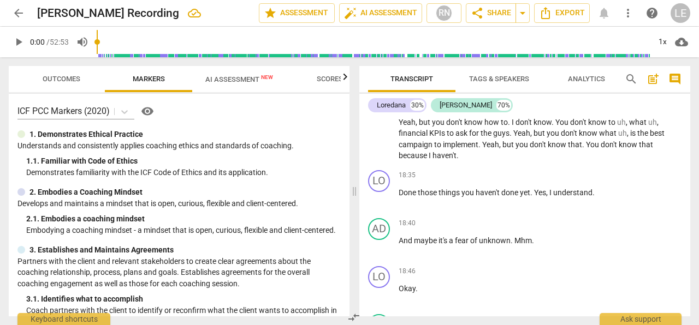
click at [148, 114] on span "visibility" at bounding box center [147, 111] width 13 height 13
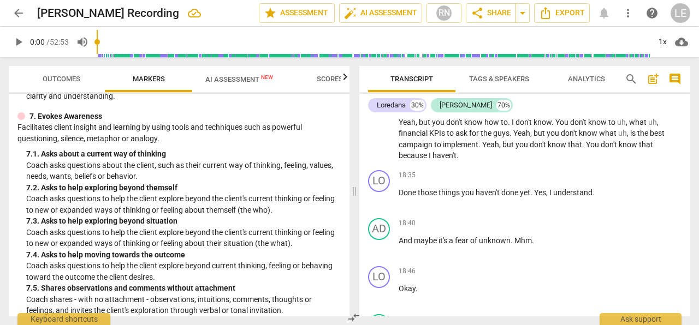
scroll to position [915, 0]
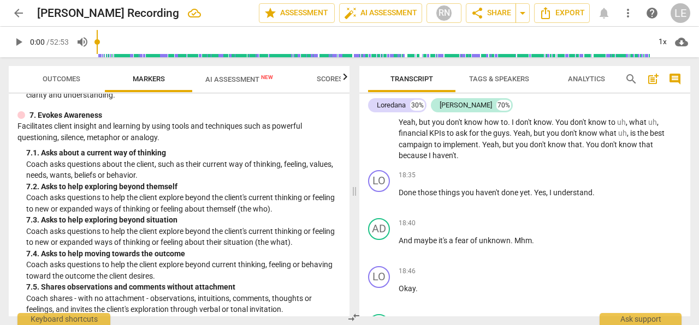
click at [75, 73] on span "Outcomes" at bounding box center [61, 79] width 64 height 15
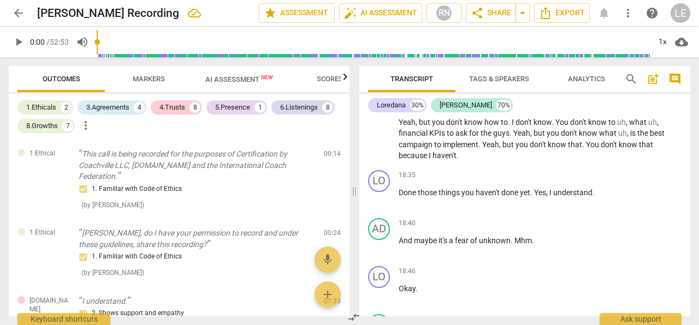
click at [155, 69] on button "Markers" at bounding box center [148, 79] width 87 height 26
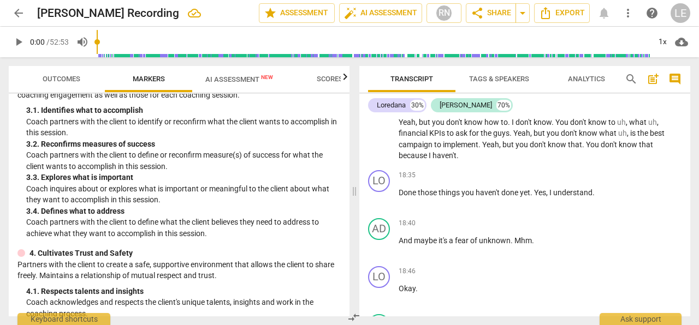
scroll to position [0, 0]
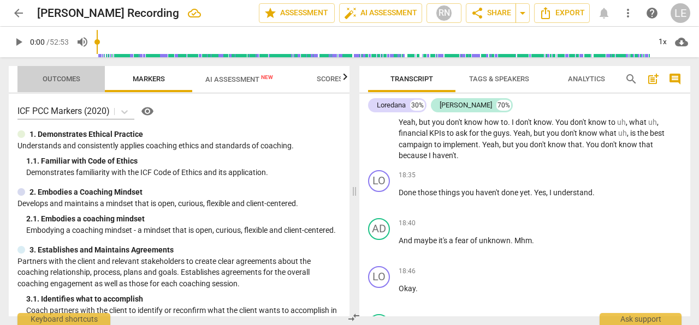
click at [67, 76] on span "Outcomes" at bounding box center [62, 79] width 38 height 8
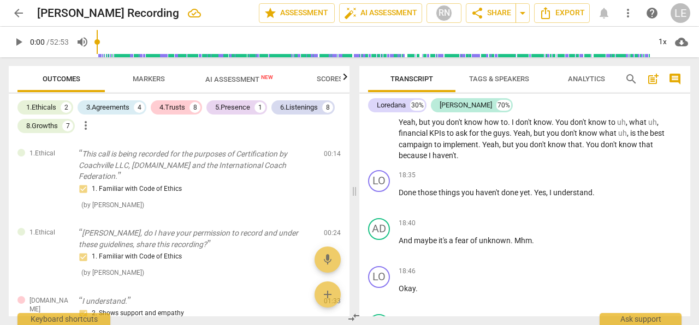
click at [142, 78] on span "Markers" at bounding box center [149, 79] width 32 height 8
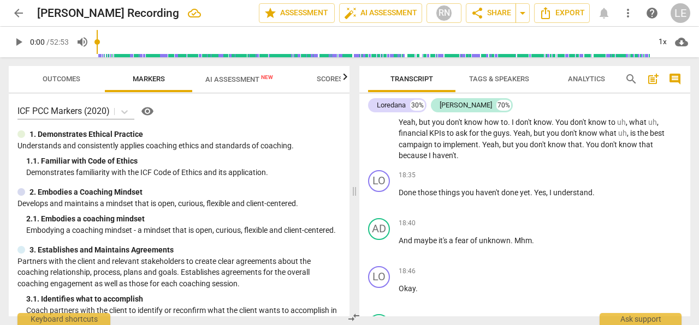
click at [63, 75] on span "Outcomes" at bounding box center [61, 79] width 64 height 15
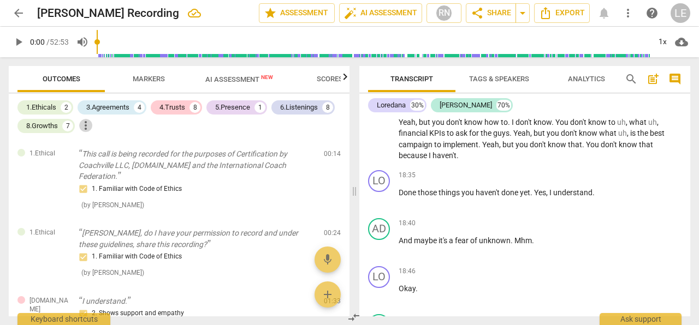
click at [86, 124] on span "more_vert" at bounding box center [85, 125] width 13 height 13
click at [158, 128] on div at bounding box center [349, 162] width 699 height 325
click at [331, 78] on span "Scores" at bounding box center [330, 79] width 26 height 8
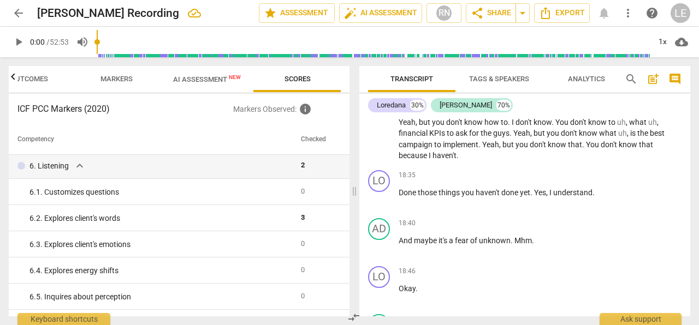
scroll to position [530, 0]
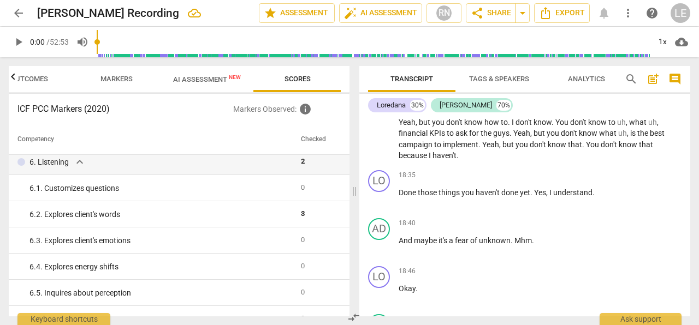
drag, startPoint x: 344, startPoint y: 220, endPoint x: 347, endPoint y: 229, distance: 9.1
click at [347, 229] on div "Competency Checked 1. Ethical expand_more 1 1. 1. Familiar with Code of Ethics …" at bounding box center [179, 220] width 341 height 192
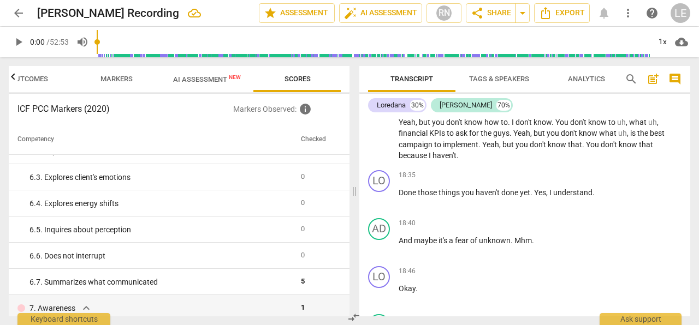
scroll to position [595, 0]
click at [350, 147] on div "Outcomes Markers AI Assessment New Scores ICF PCC Markers (2020) Markers Observ…" at bounding box center [177, 191] width 354 height 268
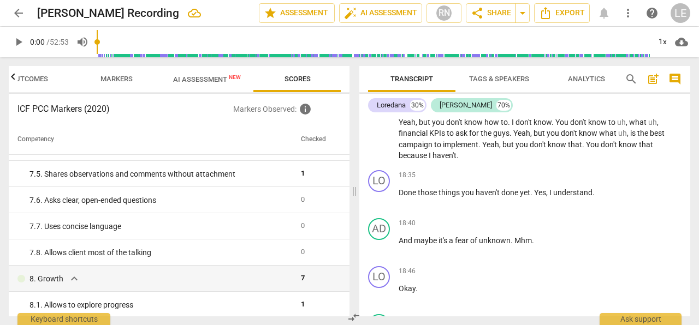
scroll to position [849, 0]
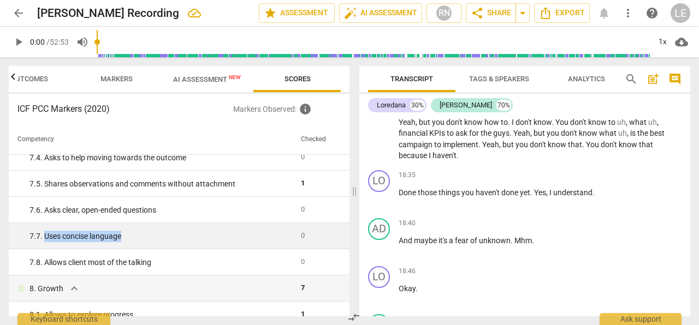
drag, startPoint x: 126, startPoint y: 235, endPoint x: 46, endPoint y: 228, distance: 80.0
click at [46, 228] on td "7. 7. Uses concise language" at bounding box center [153, 236] width 288 height 26
copy div "Uses concise language"
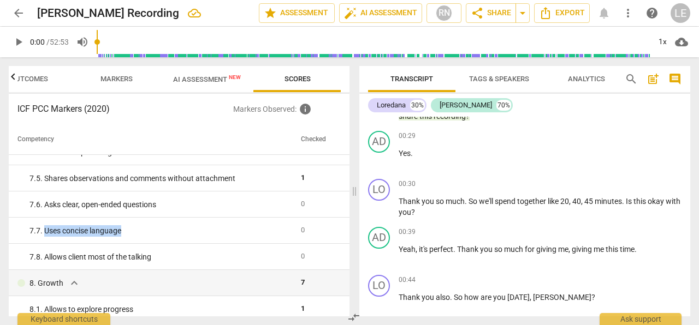
scroll to position [0, 0]
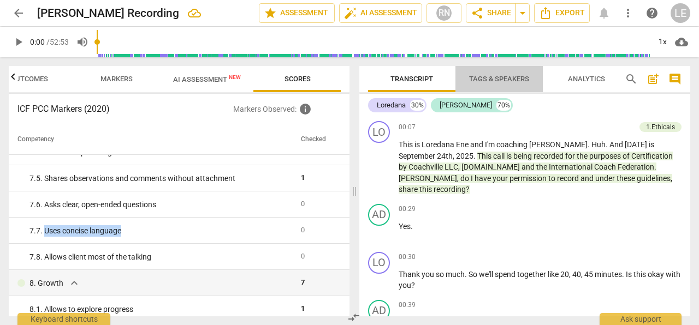
click at [516, 79] on span "Tags & Speakers" at bounding box center [499, 79] width 60 height 8
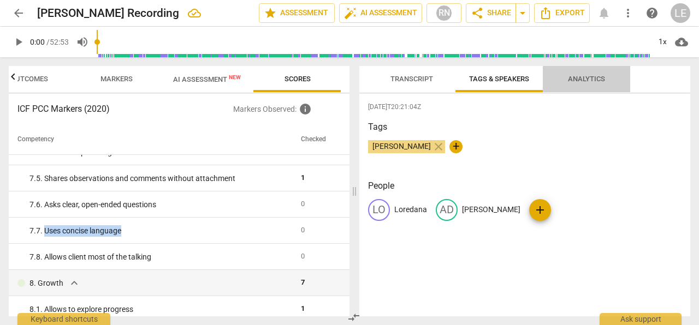
click at [586, 76] on span "Analytics" at bounding box center [586, 79] width 37 height 8
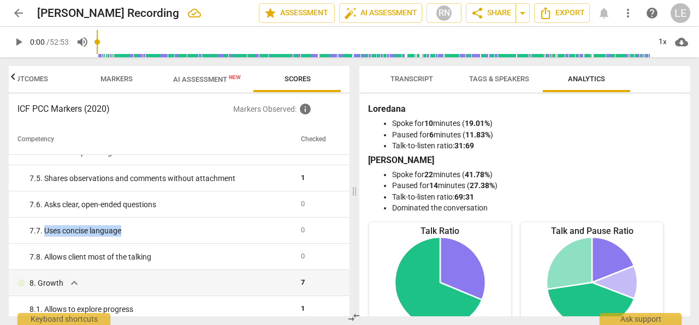
click at [221, 80] on span "AI Assessment New" at bounding box center [207, 79] width 68 height 8
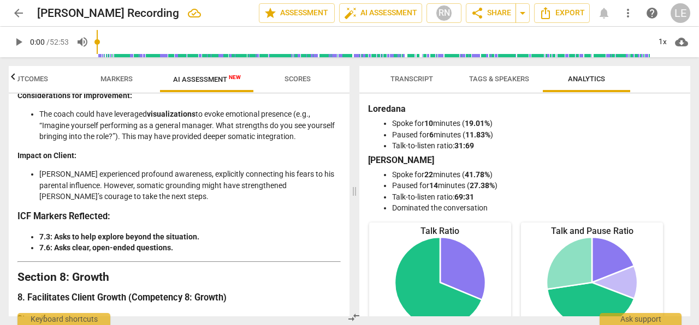
scroll to position [2190, 0]
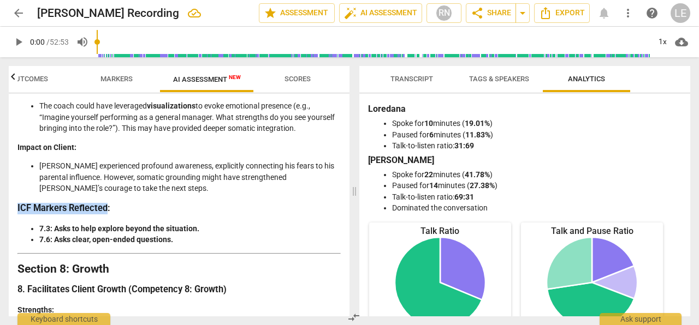
drag, startPoint x: 108, startPoint y: 166, endPoint x: 16, endPoint y: 164, distance: 91.2
click at [16, 163] on div "Disclaimer: AI can make mistakes. Consult a qualified mentor coach before actin…" at bounding box center [179, 205] width 341 height 223
copy h3 "ICF Markers Reflected"
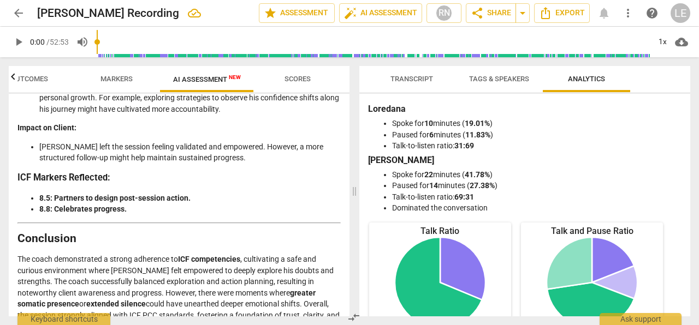
scroll to position [2493, 0]
drag, startPoint x: 181, startPoint y: 303, endPoint x: 91, endPoint y: 302, distance: 89.5
copy strong "(PCC-level performance)"
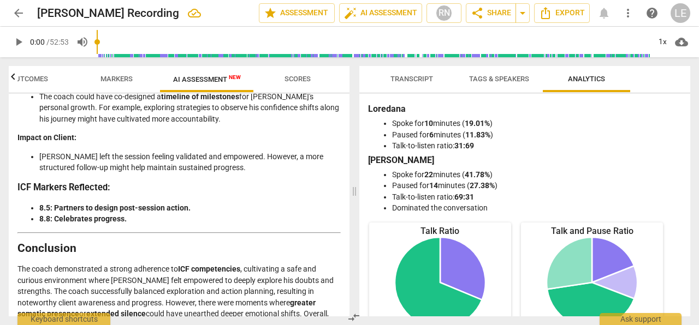
scroll to position [2477, 0]
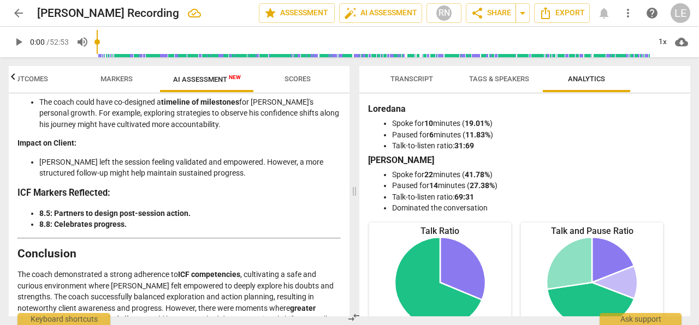
drag, startPoint x: 19, startPoint y: 231, endPoint x: 61, endPoint y: 298, distance: 79.2
click at [61, 297] on p "The coach demonstrated a strong adherence to ICF competencies , cultivating a s…" at bounding box center [178, 308] width 323 height 79
copy p "The coach demonstrated a strong adherence to ICF competencies , cultivating a s…"
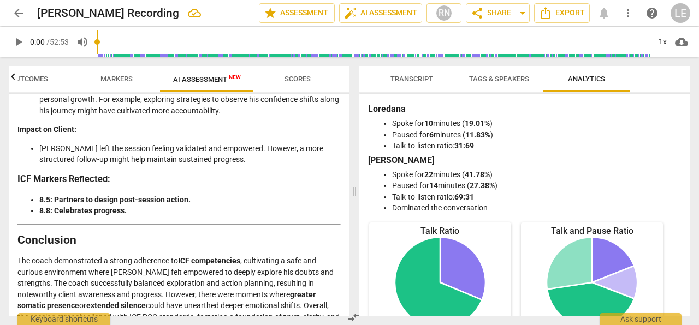
scroll to position [2493, 0]
